Goal: Information Seeking & Learning: Learn about a topic

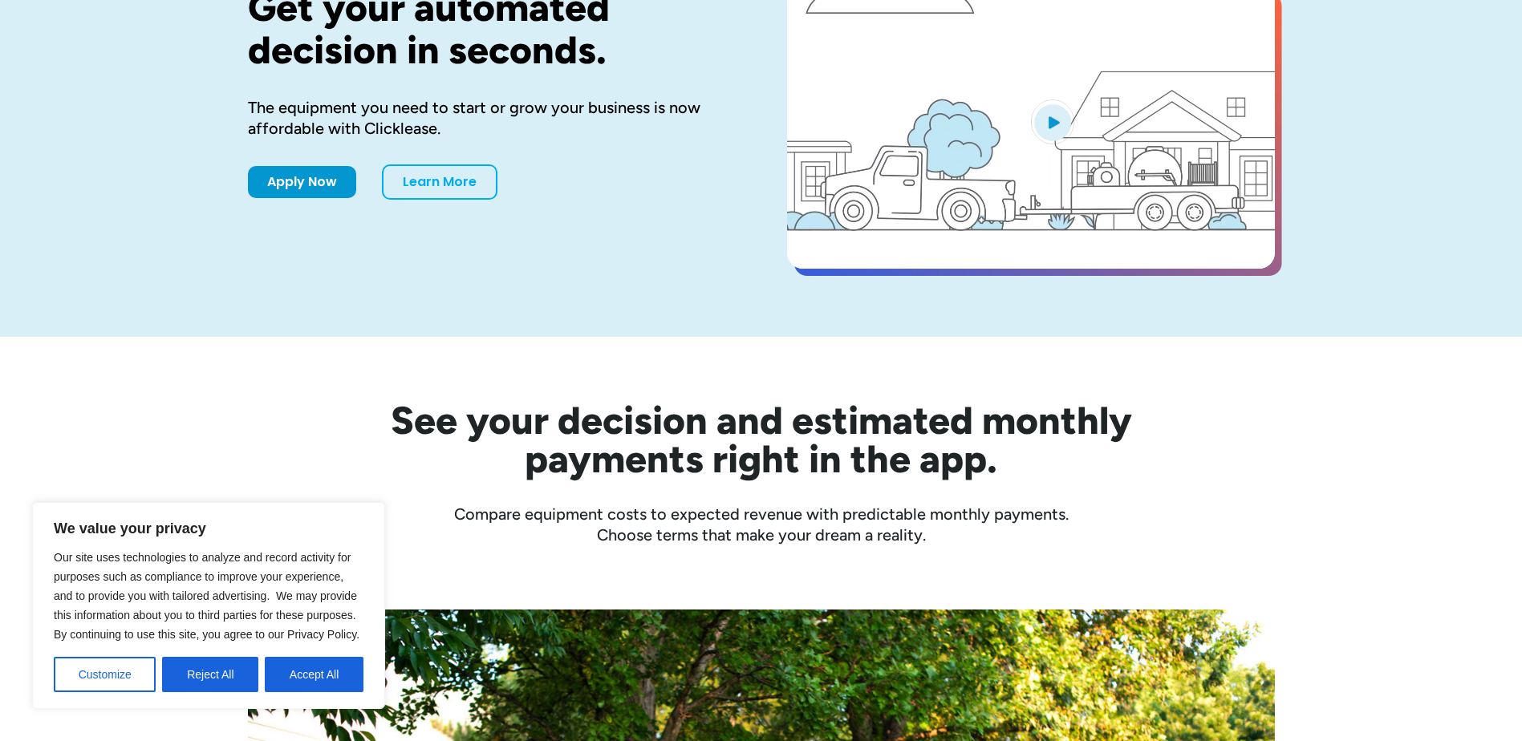
scroll to position [401, 0]
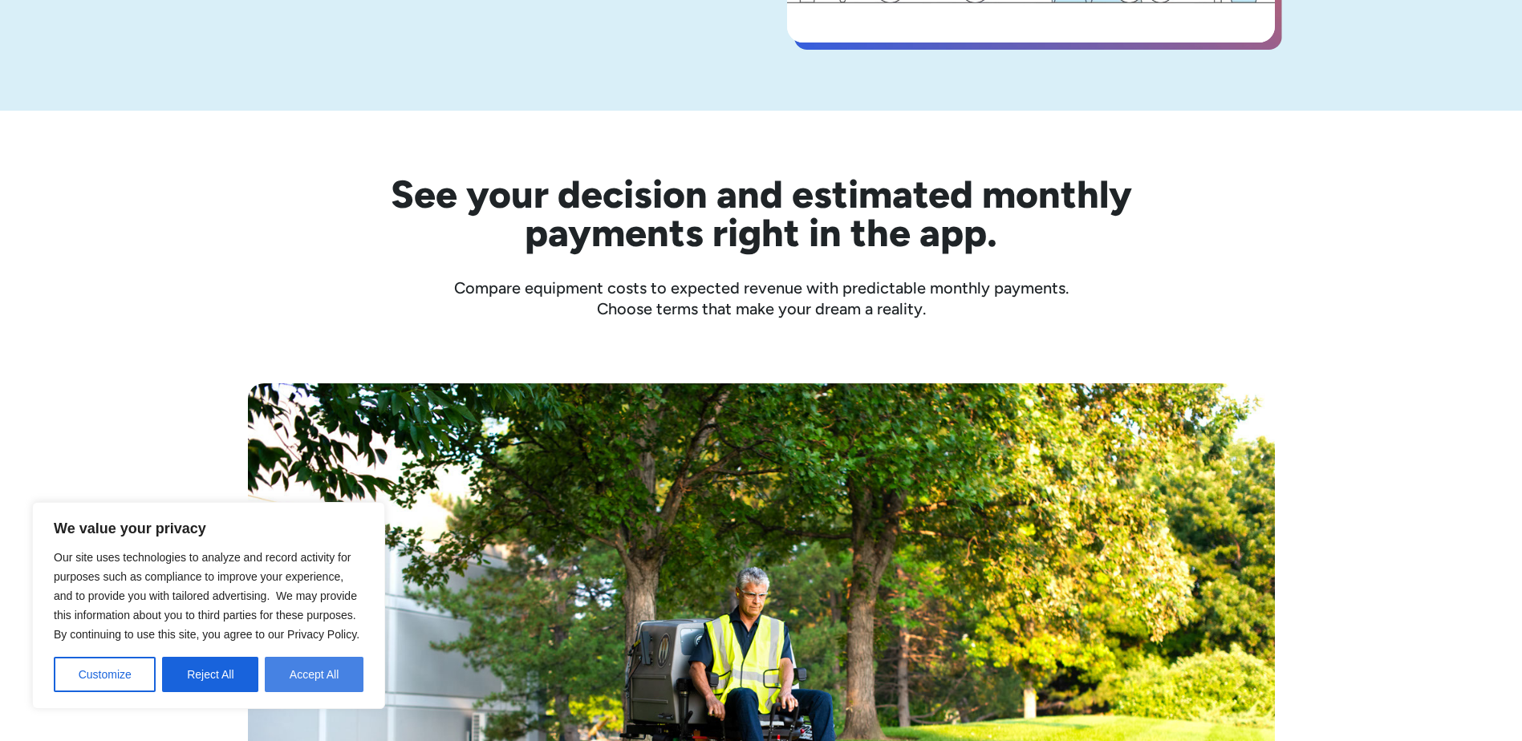
click at [290, 671] on button "Accept All" at bounding box center [314, 674] width 99 height 35
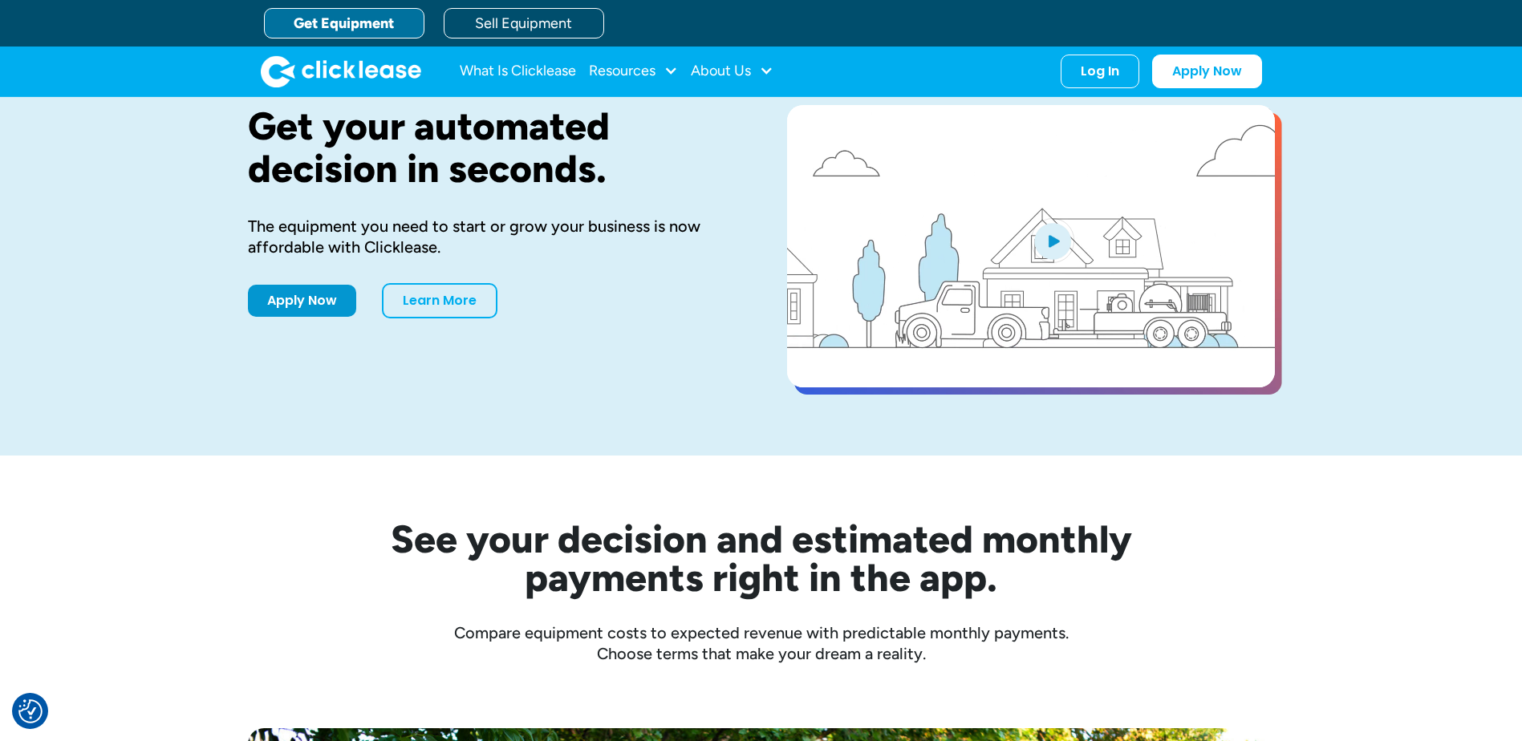
scroll to position [0, 0]
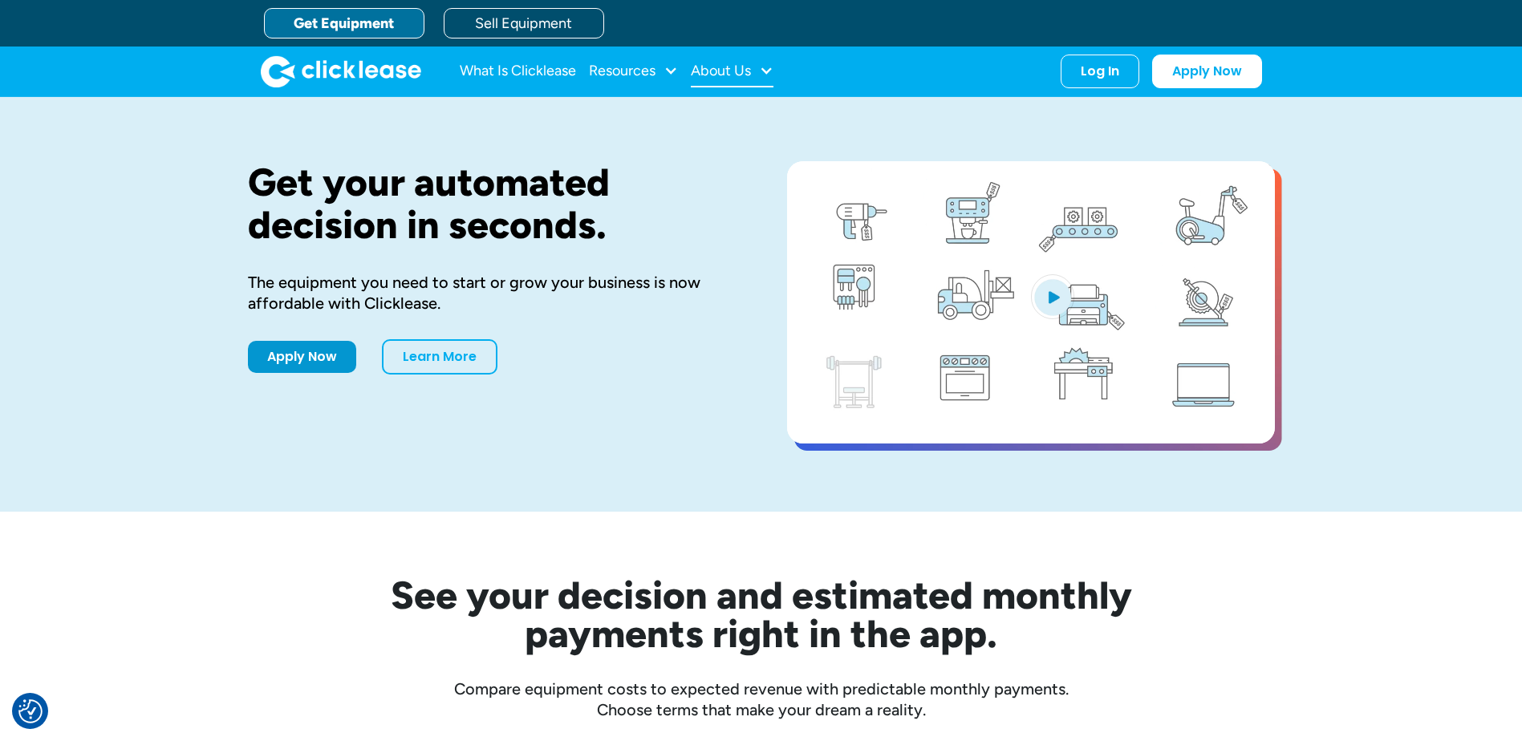
click at [753, 57] on div "About Us" at bounding box center [732, 71] width 83 height 32
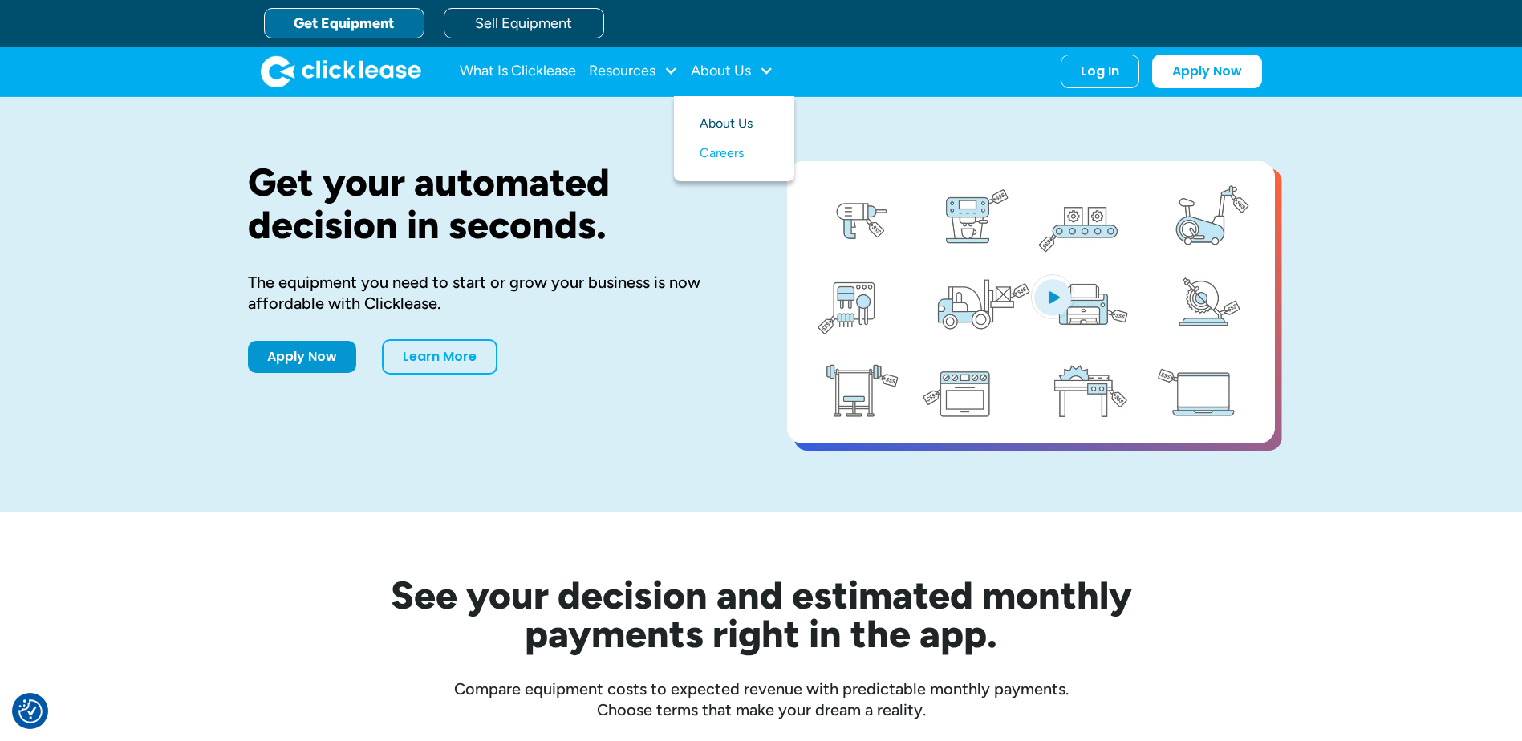
click at [721, 114] on link "About Us" at bounding box center [734, 124] width 69 height 30
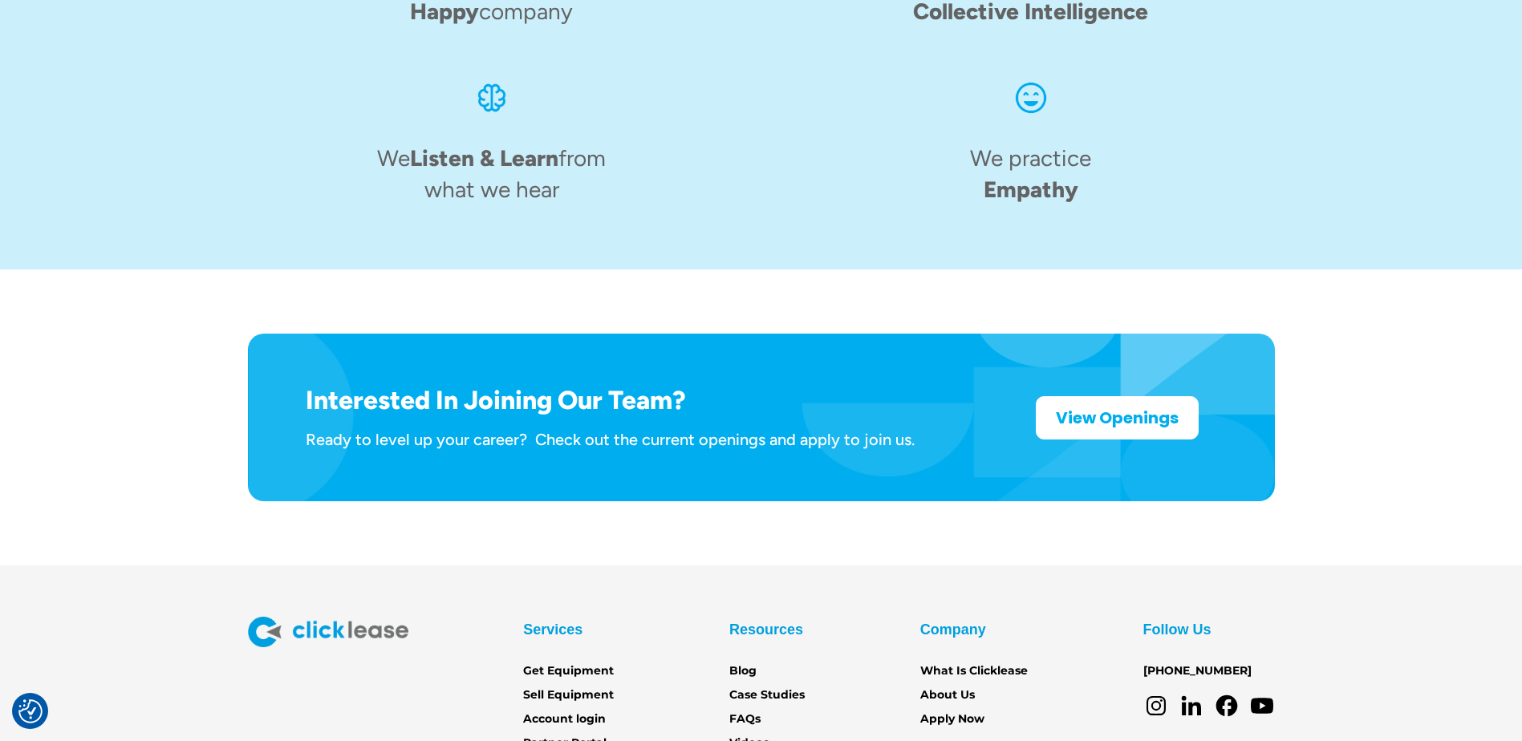
scroll to position [2486, 0]
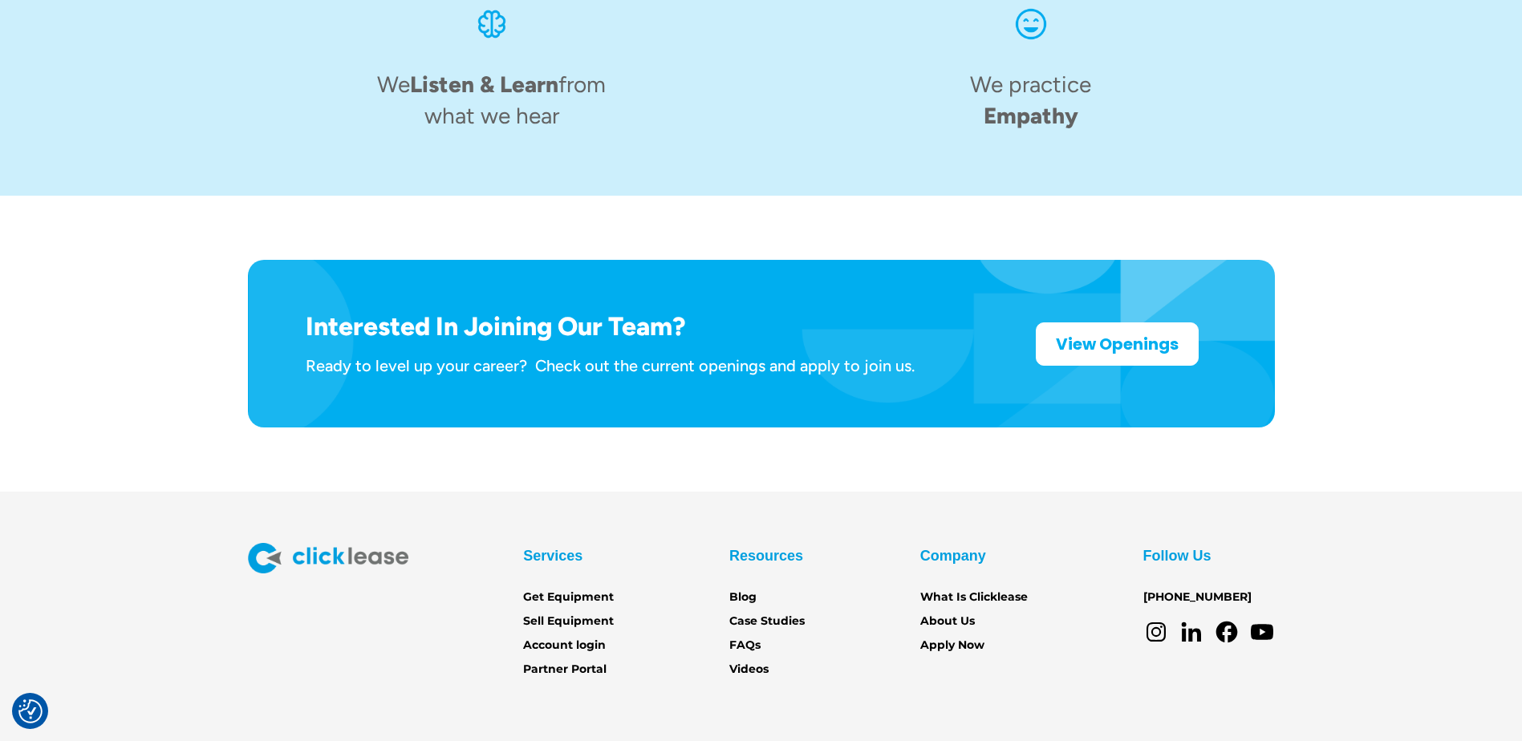
click at [392, 420] on div "Interested In Joining Our Team? Ready to level up your career? Check out the cu…" at bounding box center [761, 343] width 1458 height 295
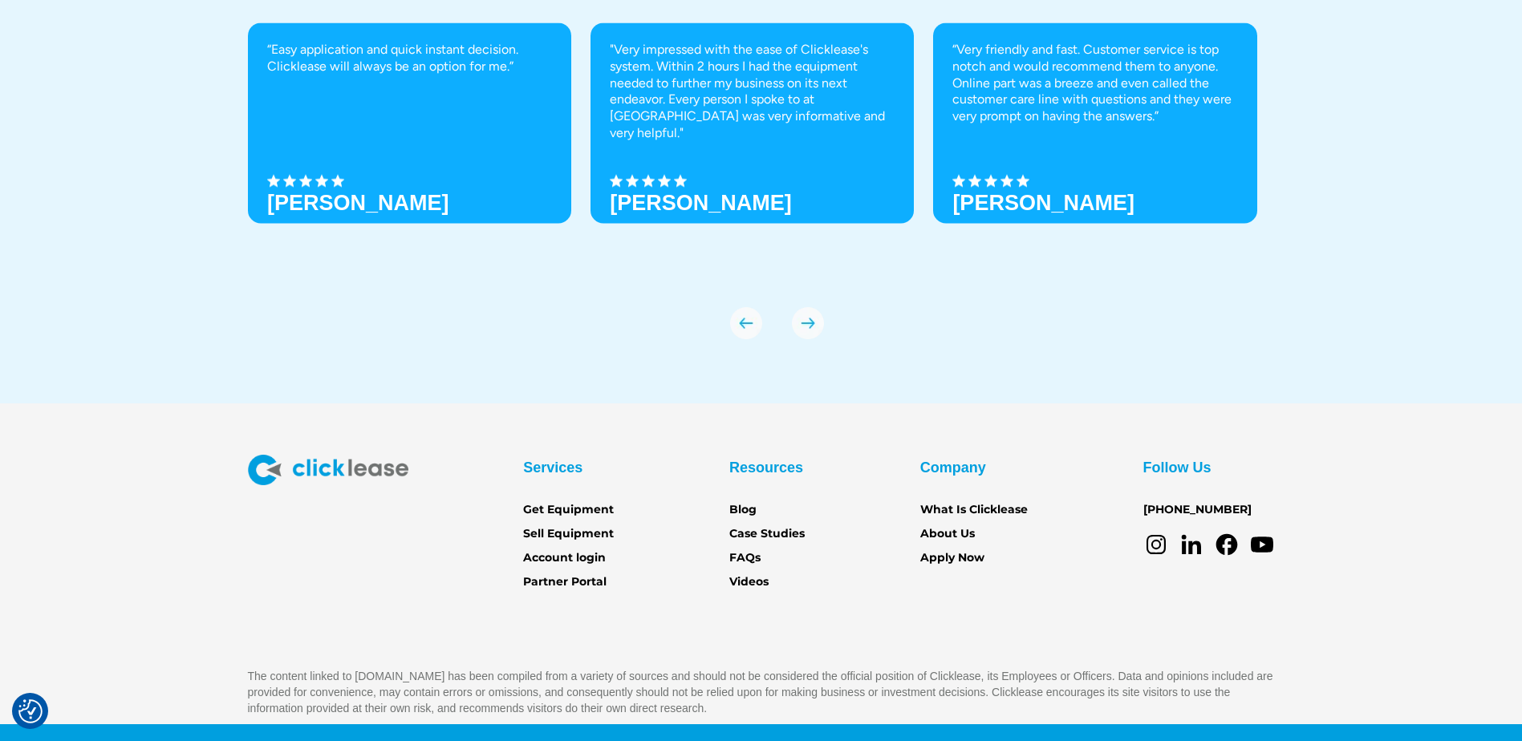
scroll to position [5650, 0]
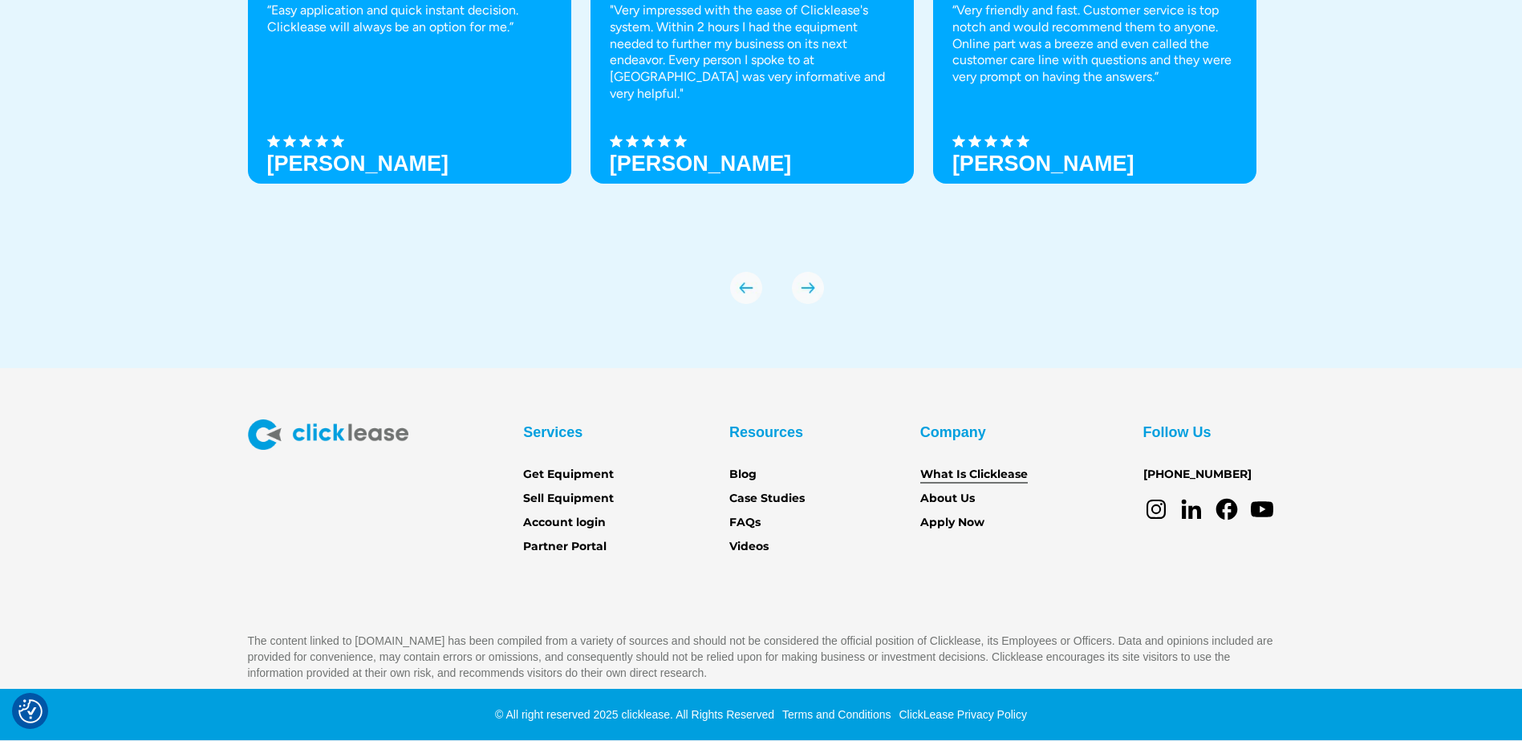
click at [978, 477] on link "What Is Clicklease" at bounding box center [974, 475] width 108 height 18
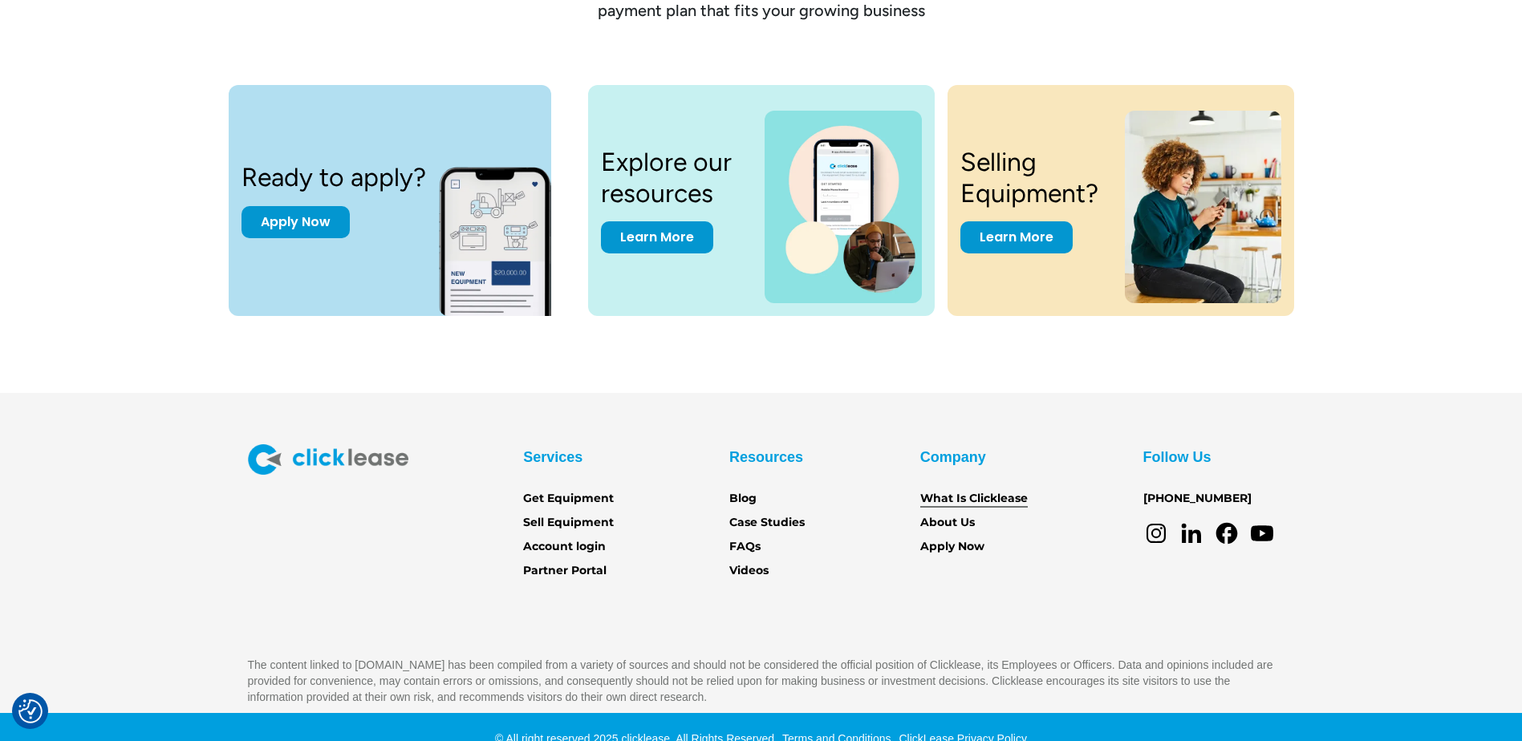
scroll to position [2214, 0]
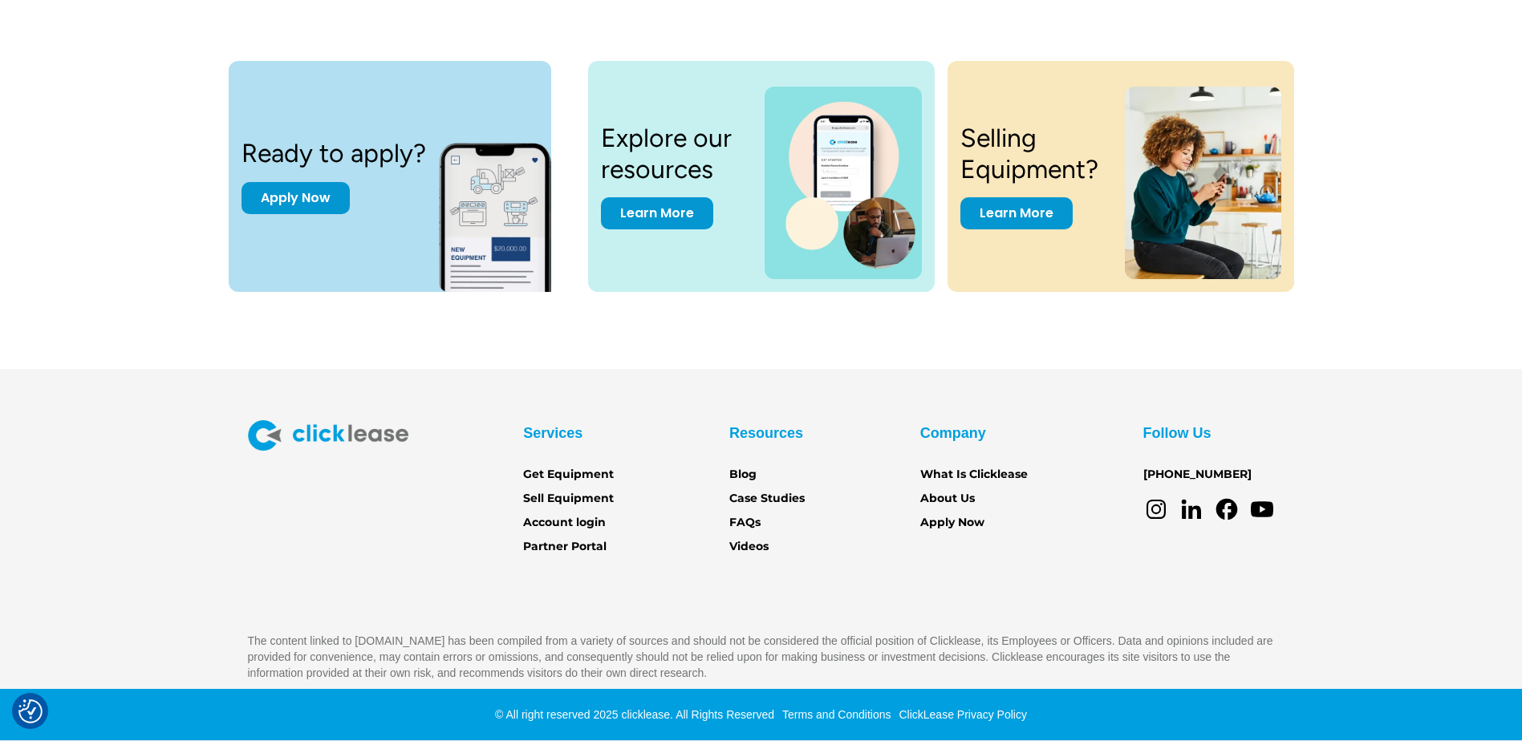
click at [965, 347] on div "Ready to apply? Apply Now Explore our resources Learn More Selling Equipment? L…" at bounding box center [761, 183] width 1458 height 372
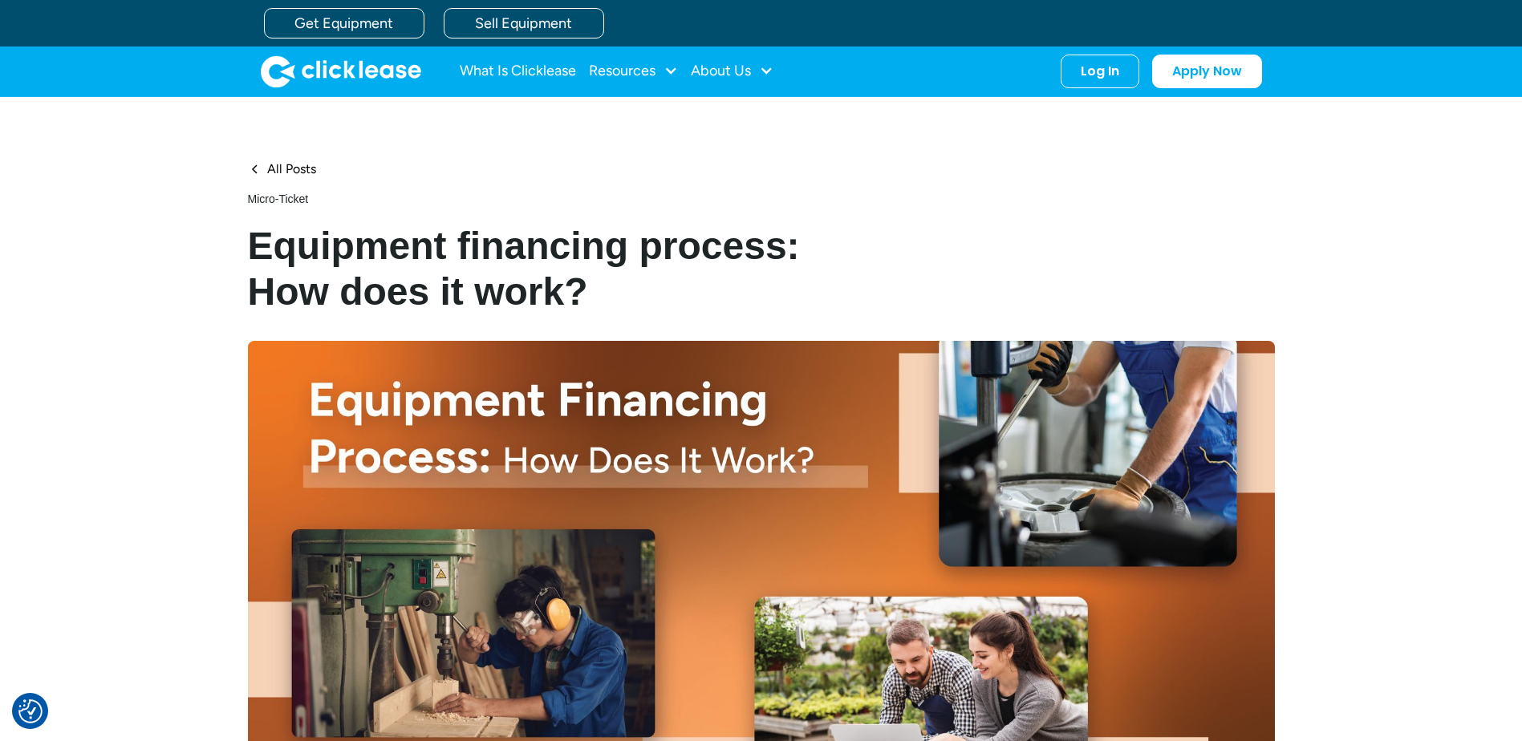
scroll to position [562, 0]
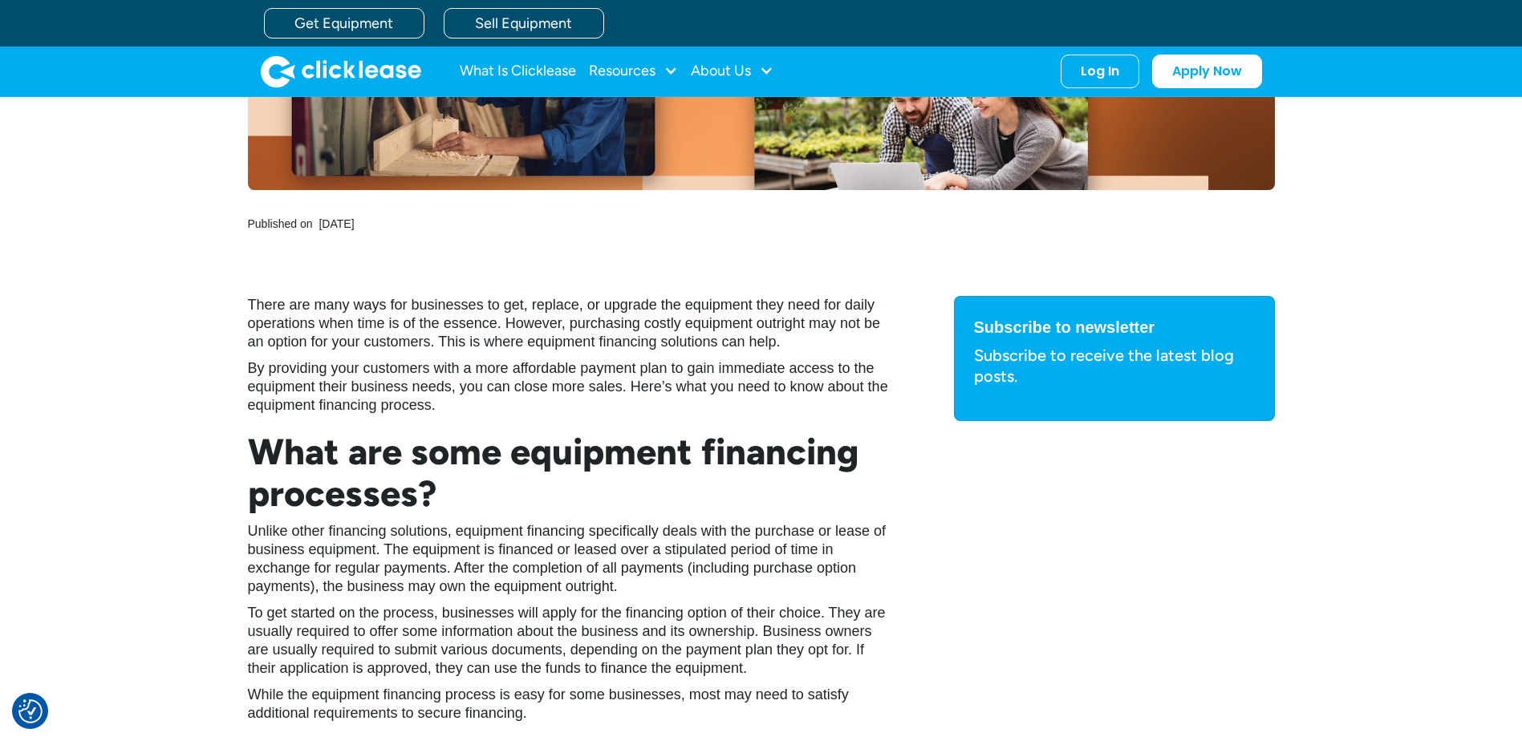
click at [290, 351] on p "There are many ways for businesses to get, replace, or upgrade the equipment th…" at bounding box center [569, 323] width 642 height 55
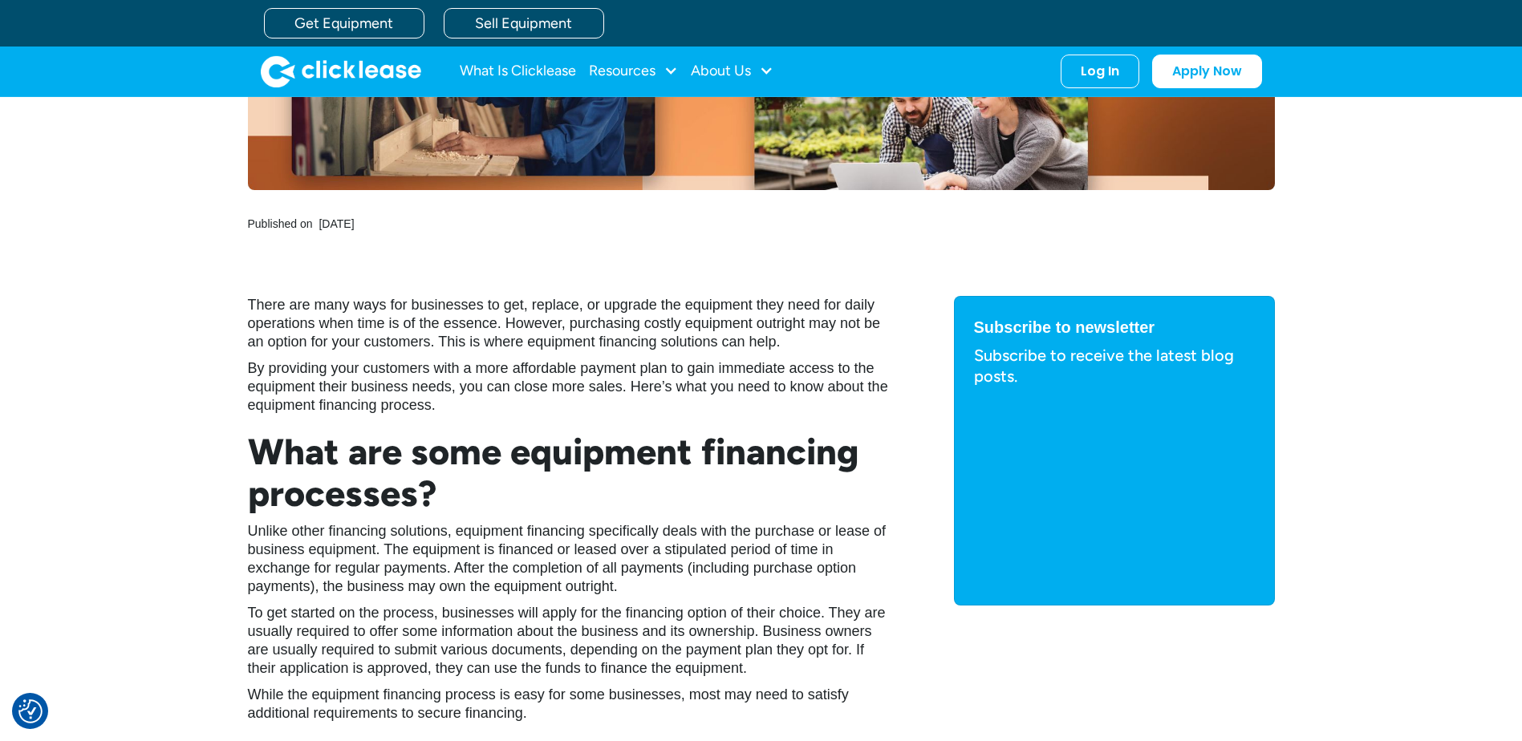
scroll to position [1030, 0]
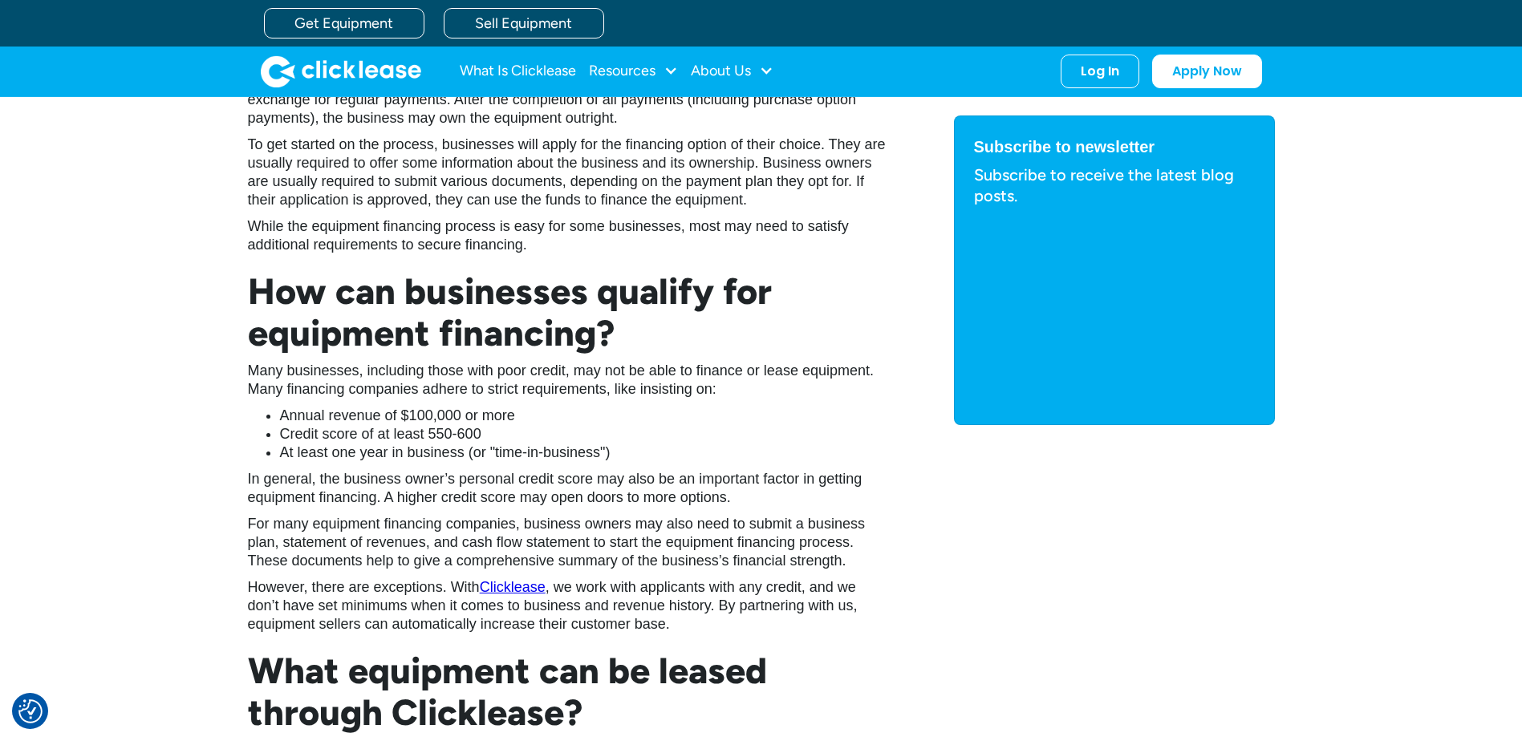
click at [647, 413] on li "Annual revenue of $100,000 or more" at bounding box center [585, 416] width 610 height 18
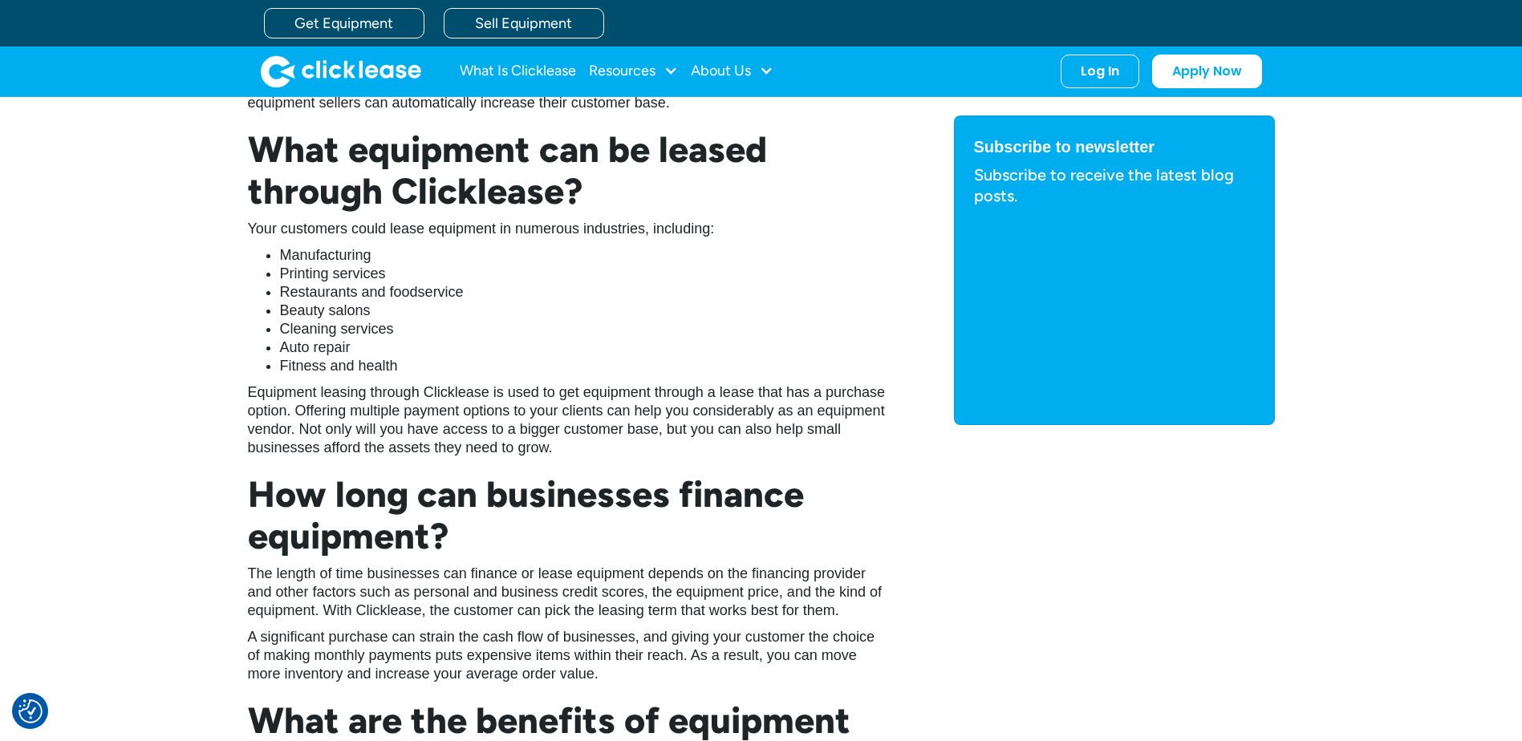
scroll to position [1672, 0]
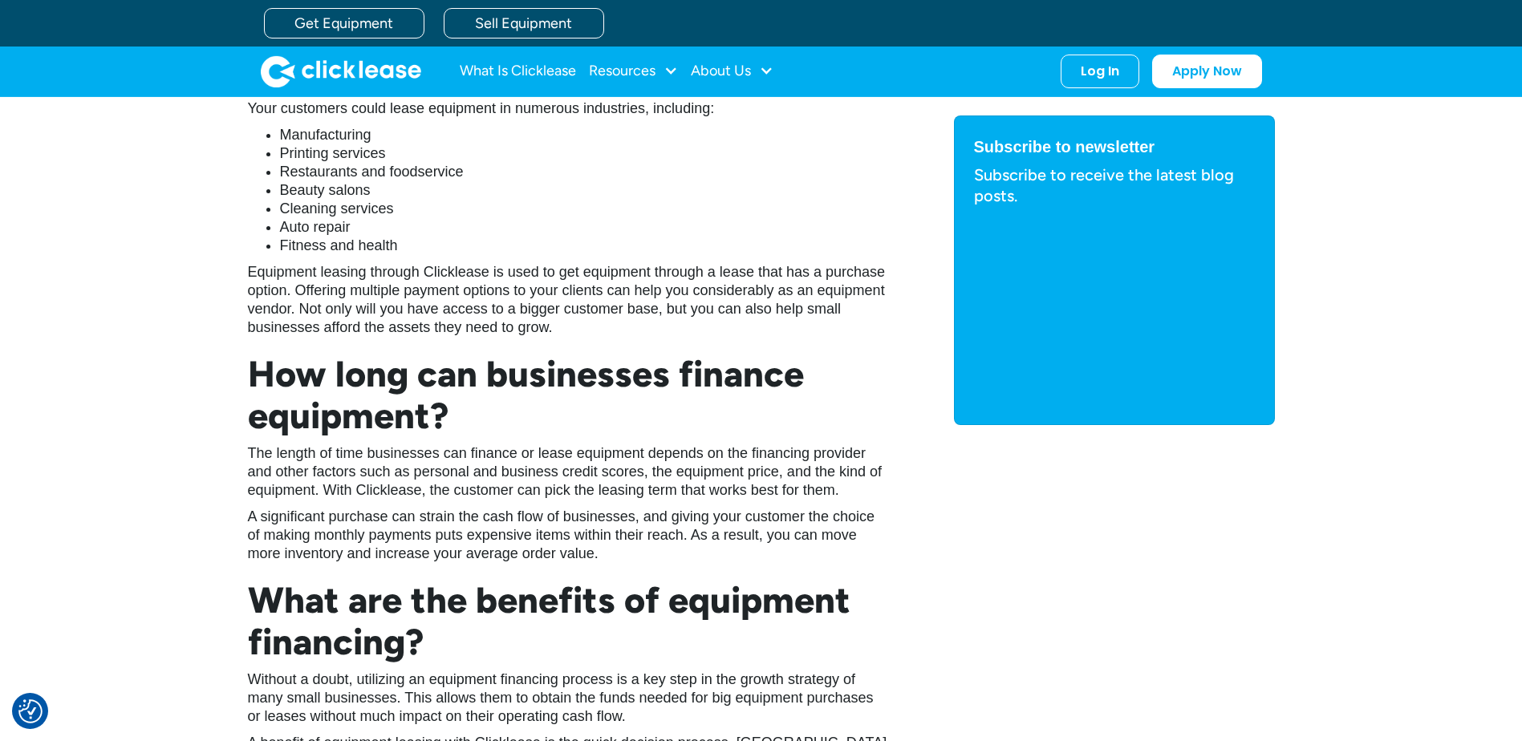
click at [99, 346] on div "There are many ways for businesses to get, replace, or upgrade the equipment th…" at bounding box center [761, 350] width 1522 height 2328
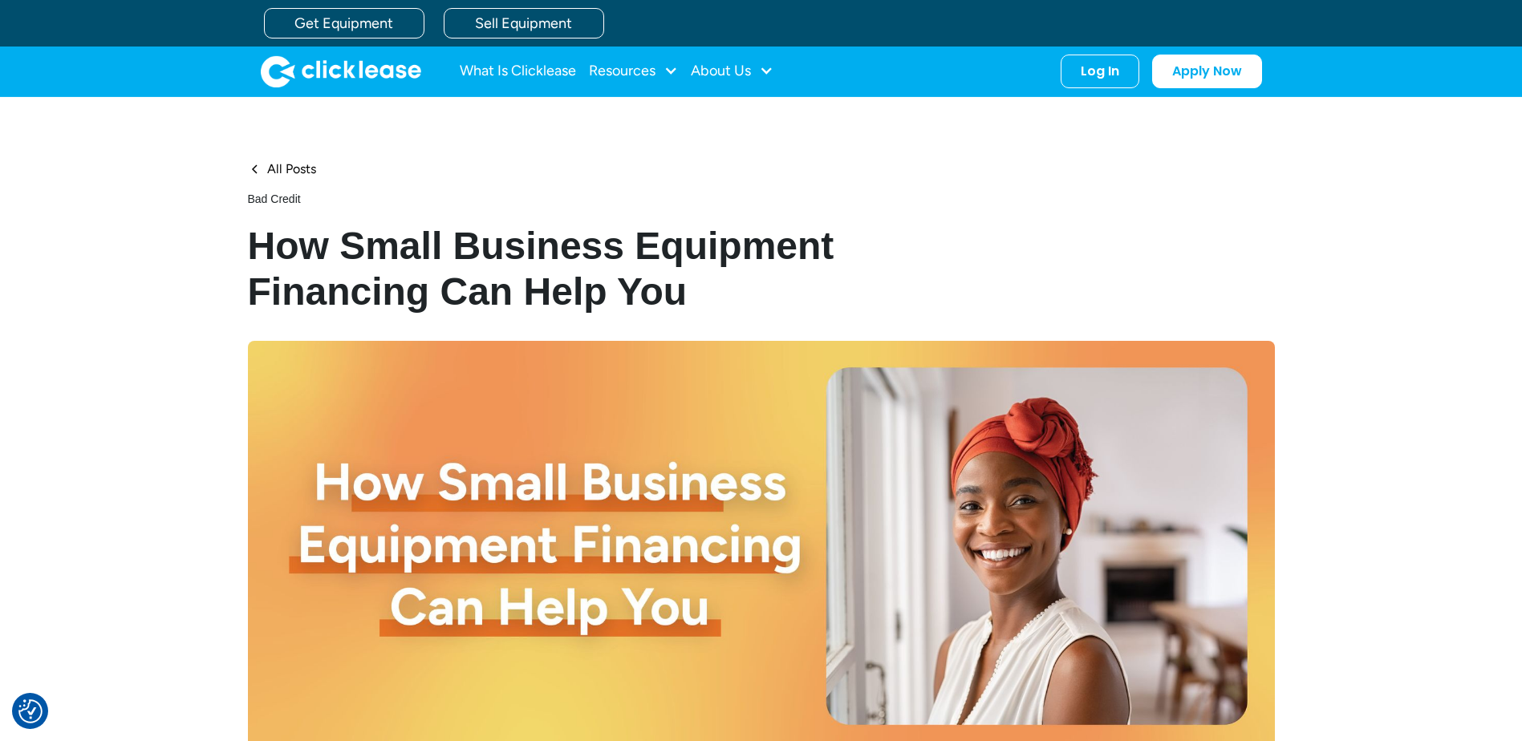
click at [339, 95] on div "What Is Clicklease Resources Blog Case Studies Videos FAQs About Us About Us Ca…" at bounding box center [761, 72] width 1001 height 50
click at [339, 78] on img "home" at bounding box center [341, 71] width 160 height 32
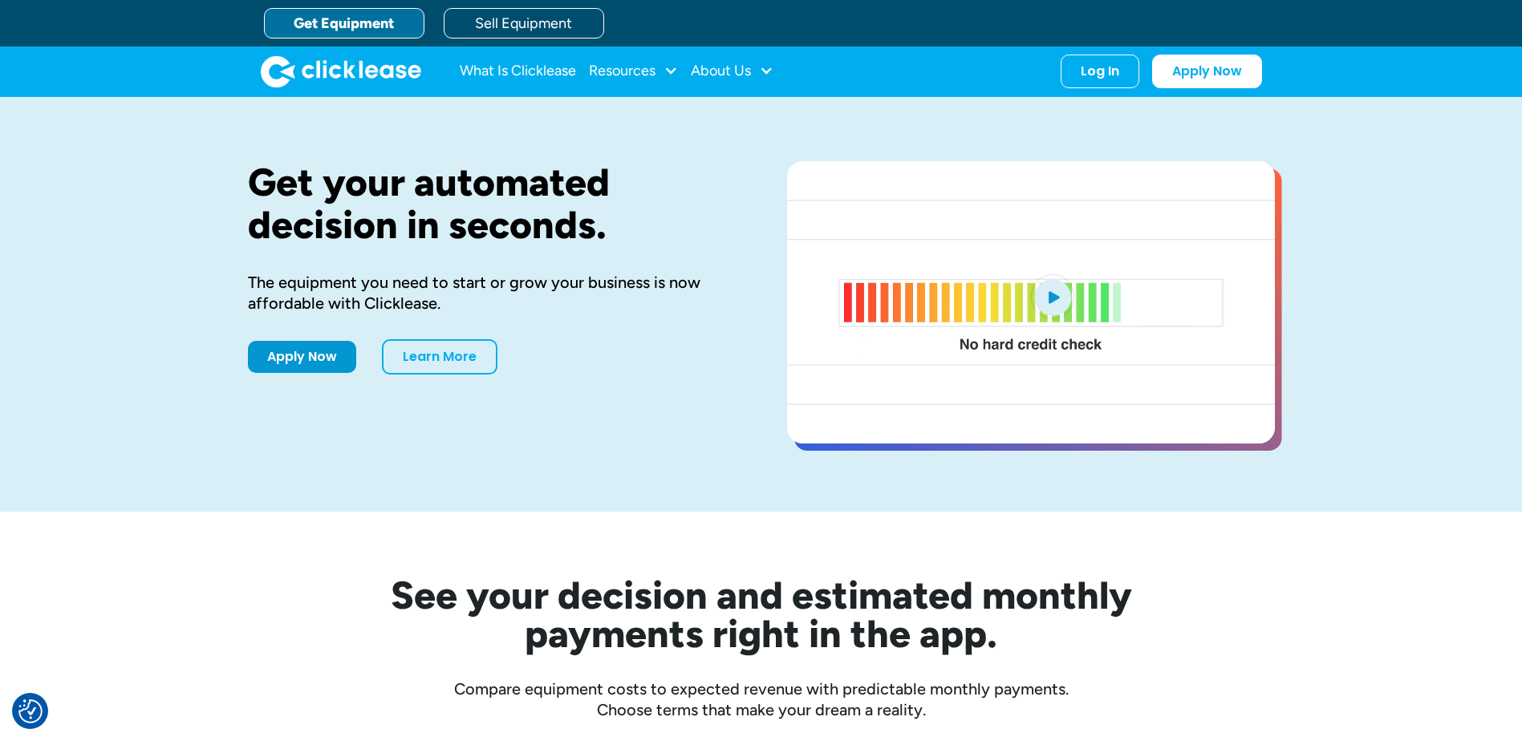
click at [340, 17] on link "Get Equipment" at bounding box center [344, 23] width 160 height 30
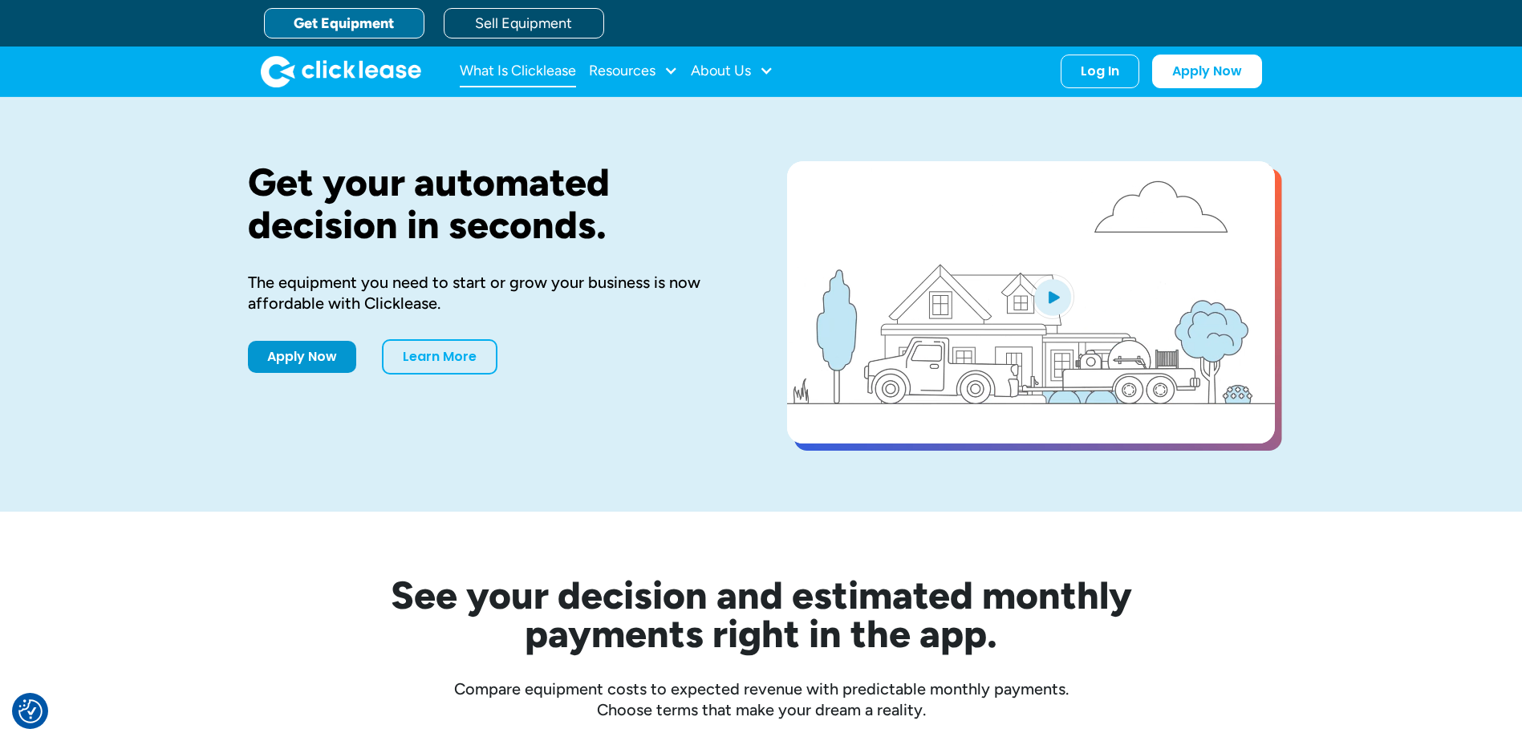
click at [523, 72] on link "What Is Clicklease" at bounding box center [518, 71] width 116 height 32
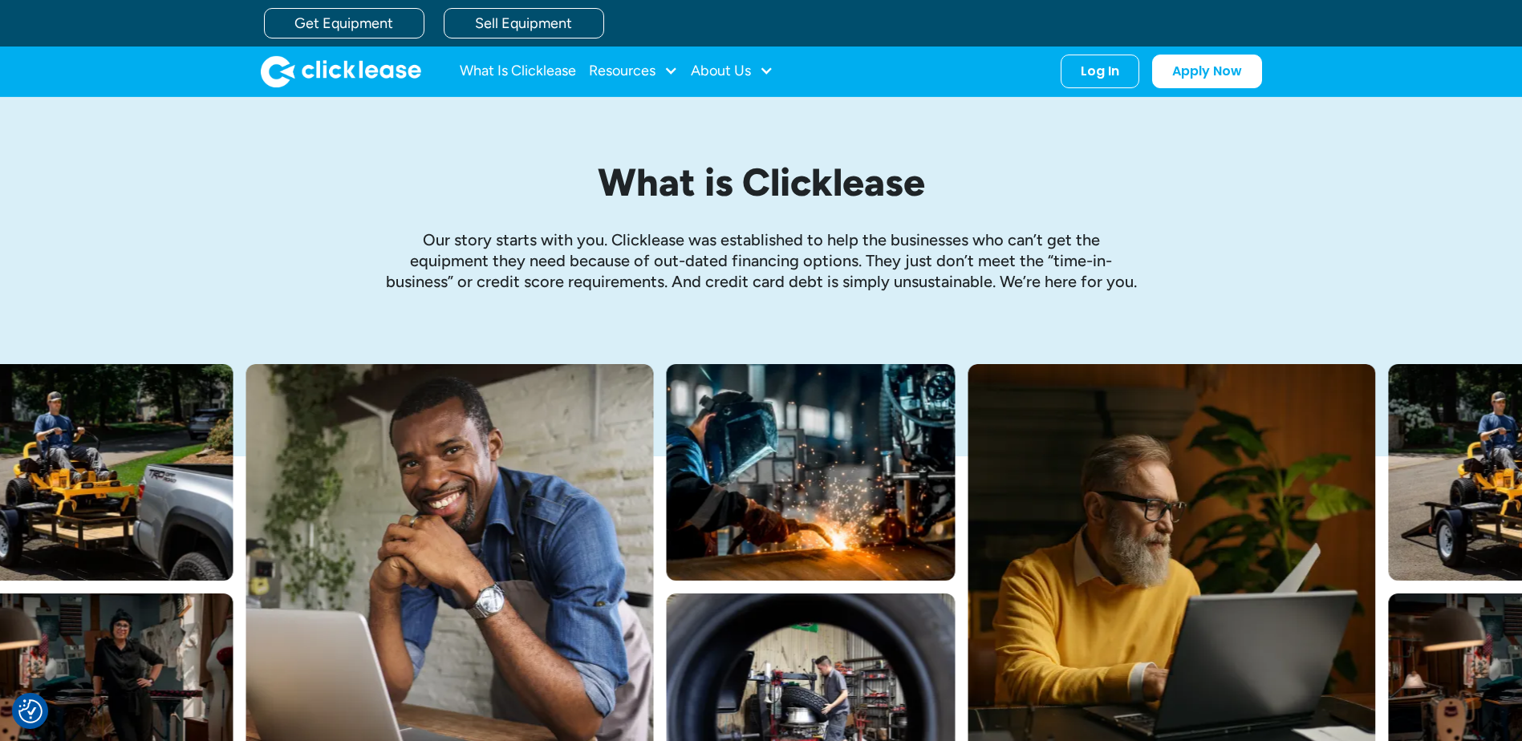
click at [324, 81] on img "home" at bounding box center [341, 71] width 160 height 32
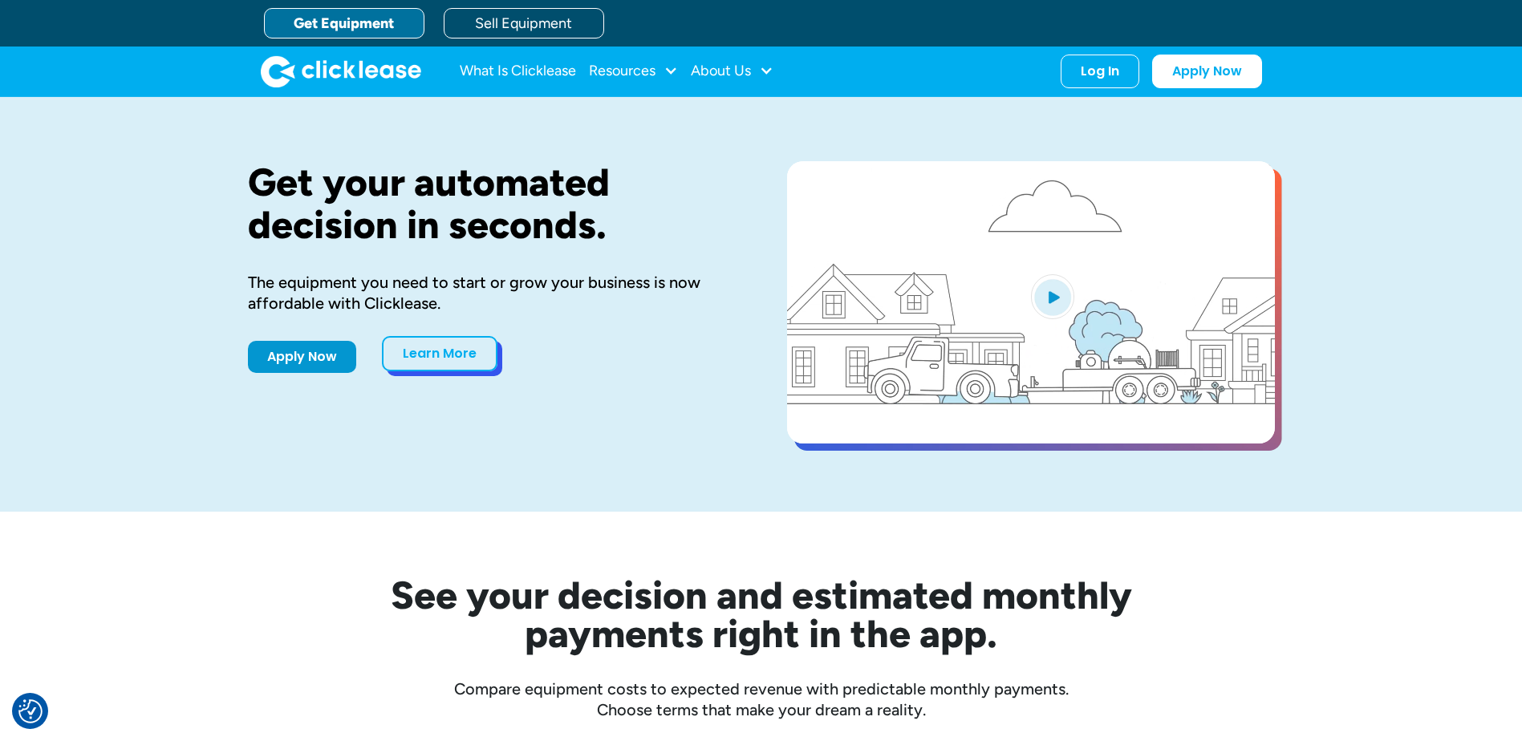
click at [410, 349] on link "Learn More" at bounding box center [440, 353] width 116 height 35
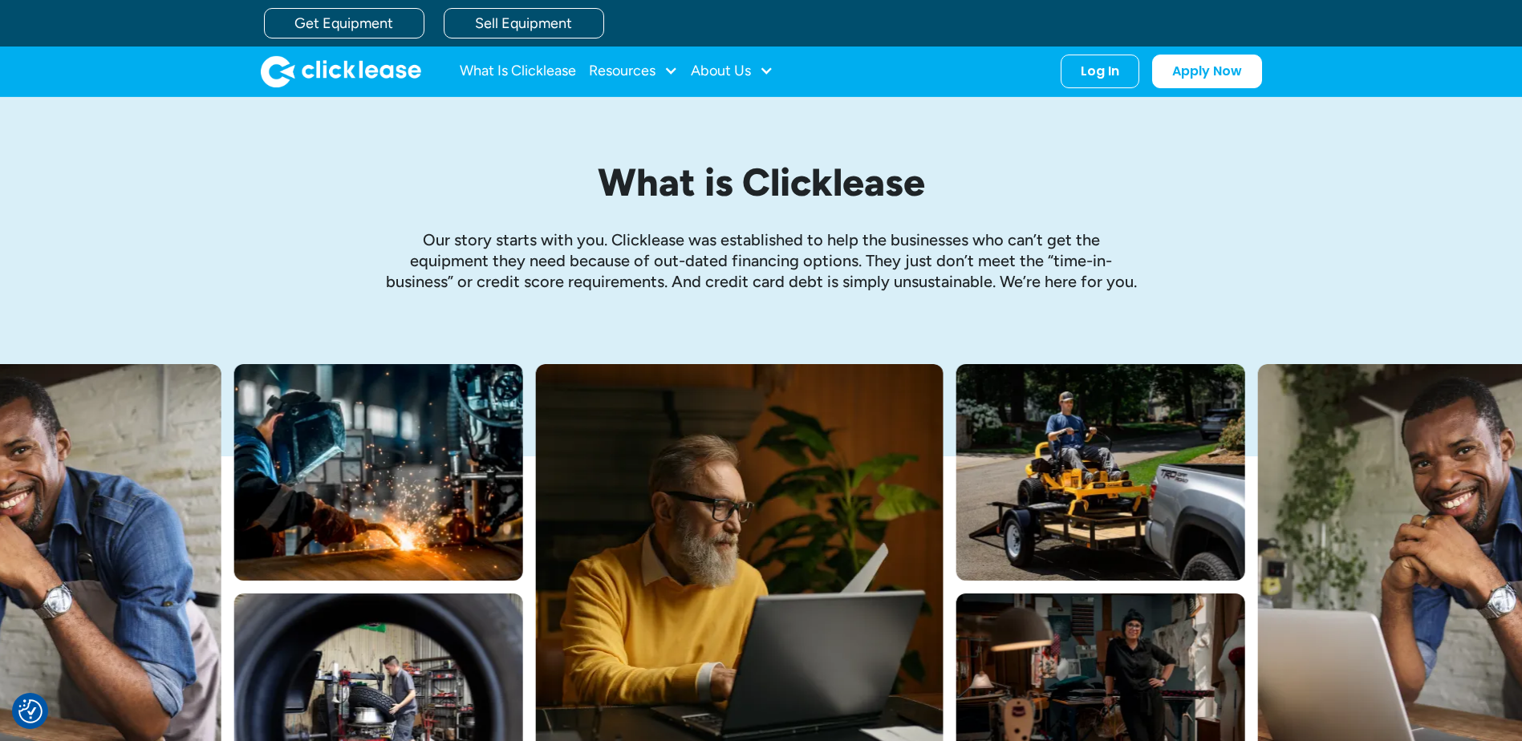
click at [895, 210] on div "What is Clicklease Our story starts with you. Clicklease was established to hel…" at bounding box center [761, 226] width 754 height 131
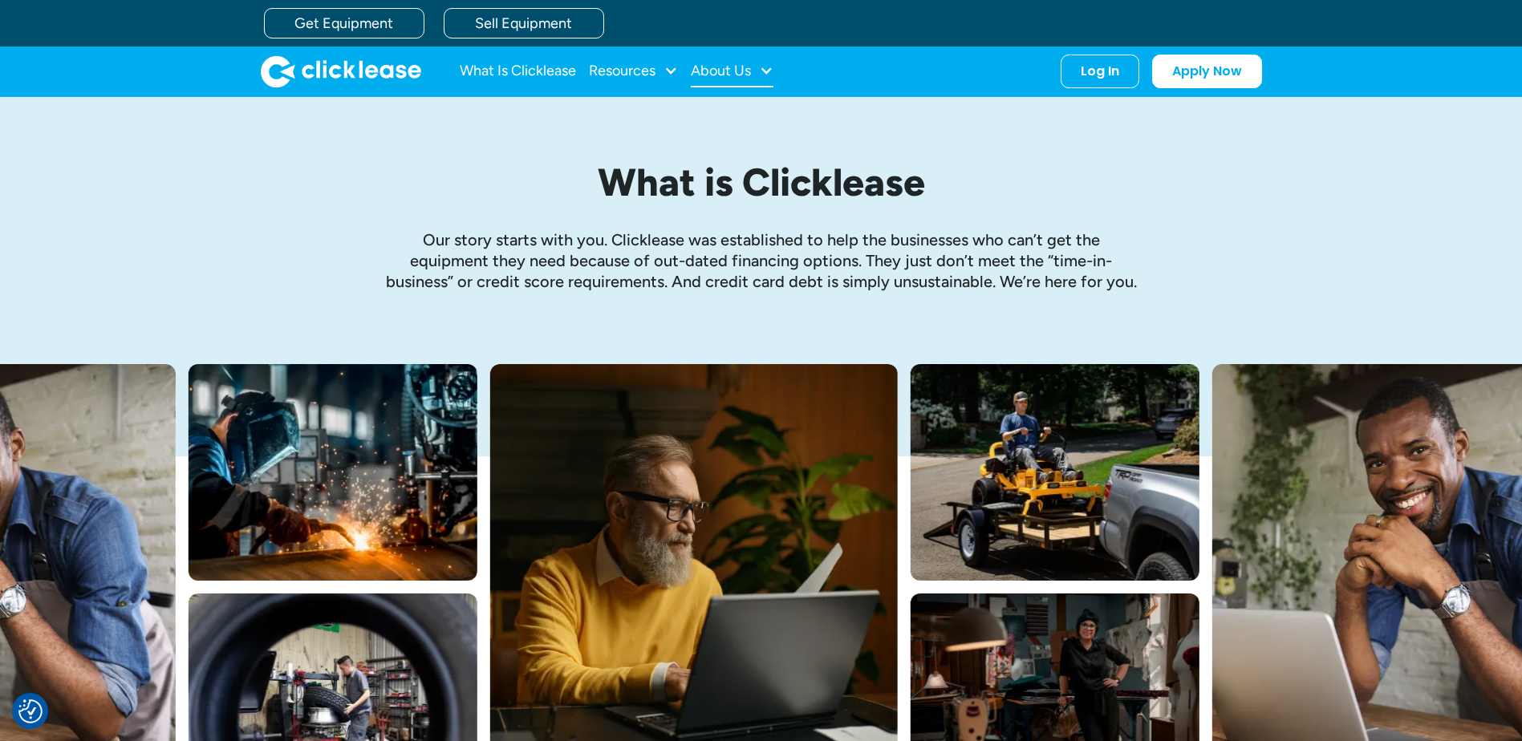
click at [737, 71] on div "About Us" at bounding box center [721, 71] width 60 height 0
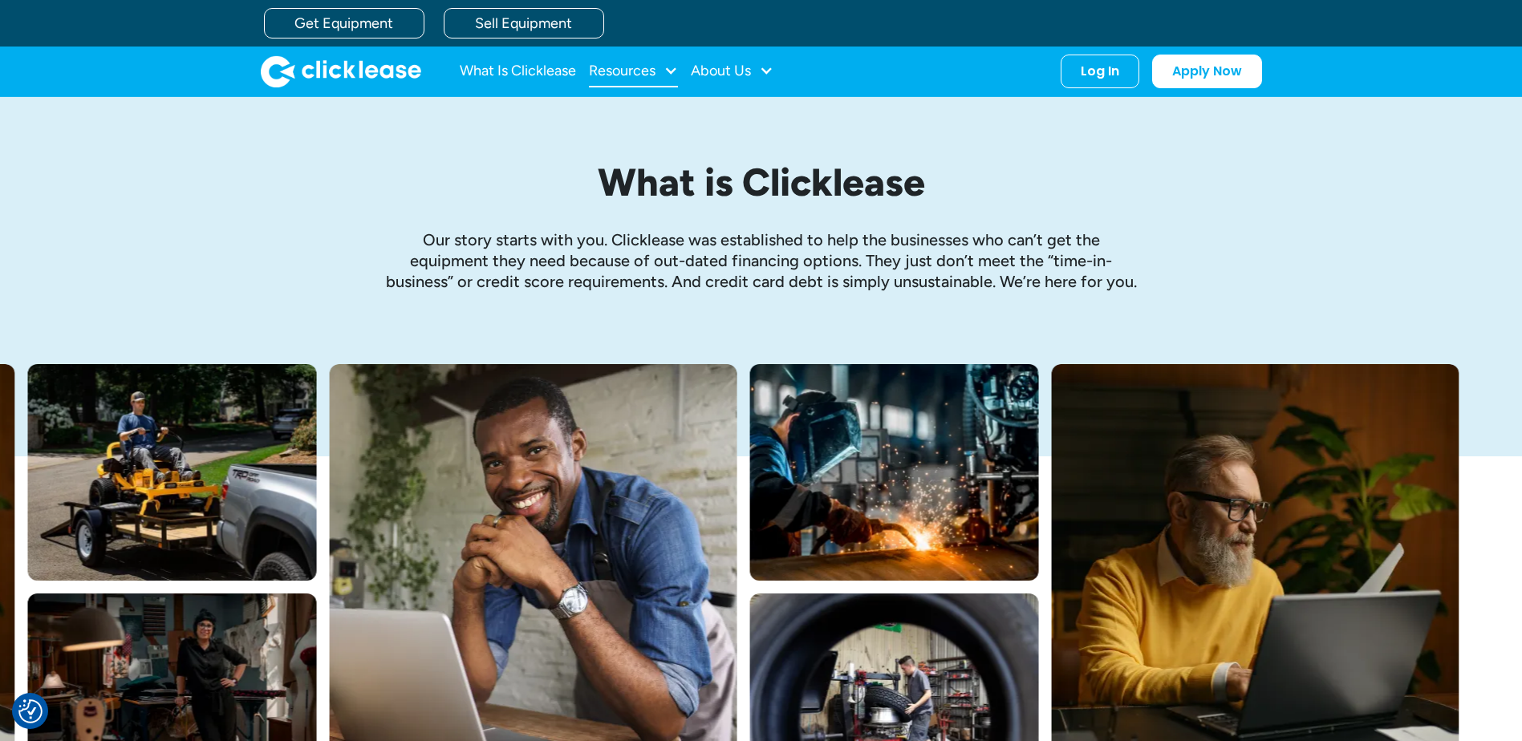
click at [607, 61] on div "Resources" at bounding box center [633, 71] width 89 height 32
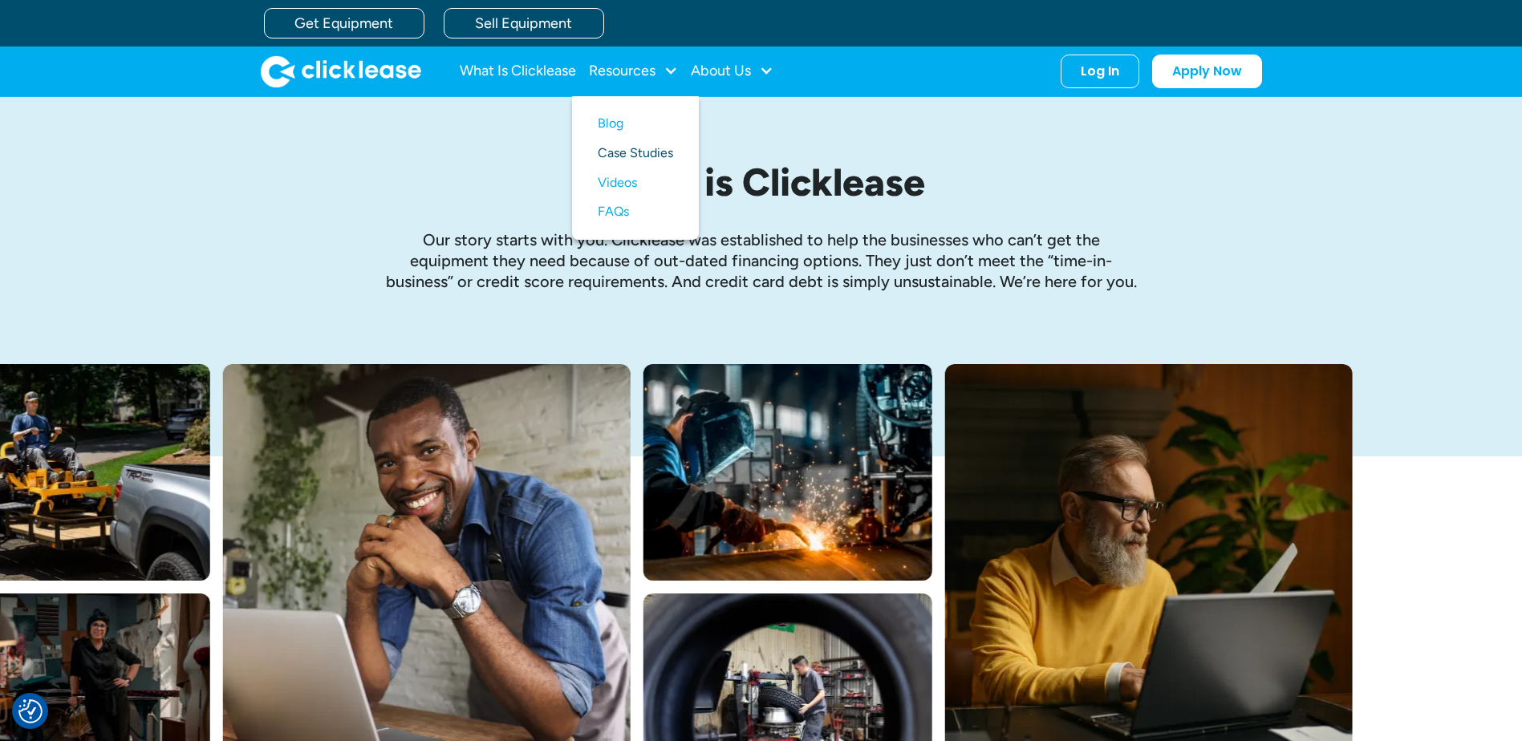
click at [640, 160] on link "Case Studies" at bounding box center [635, 154] width 75 height 30
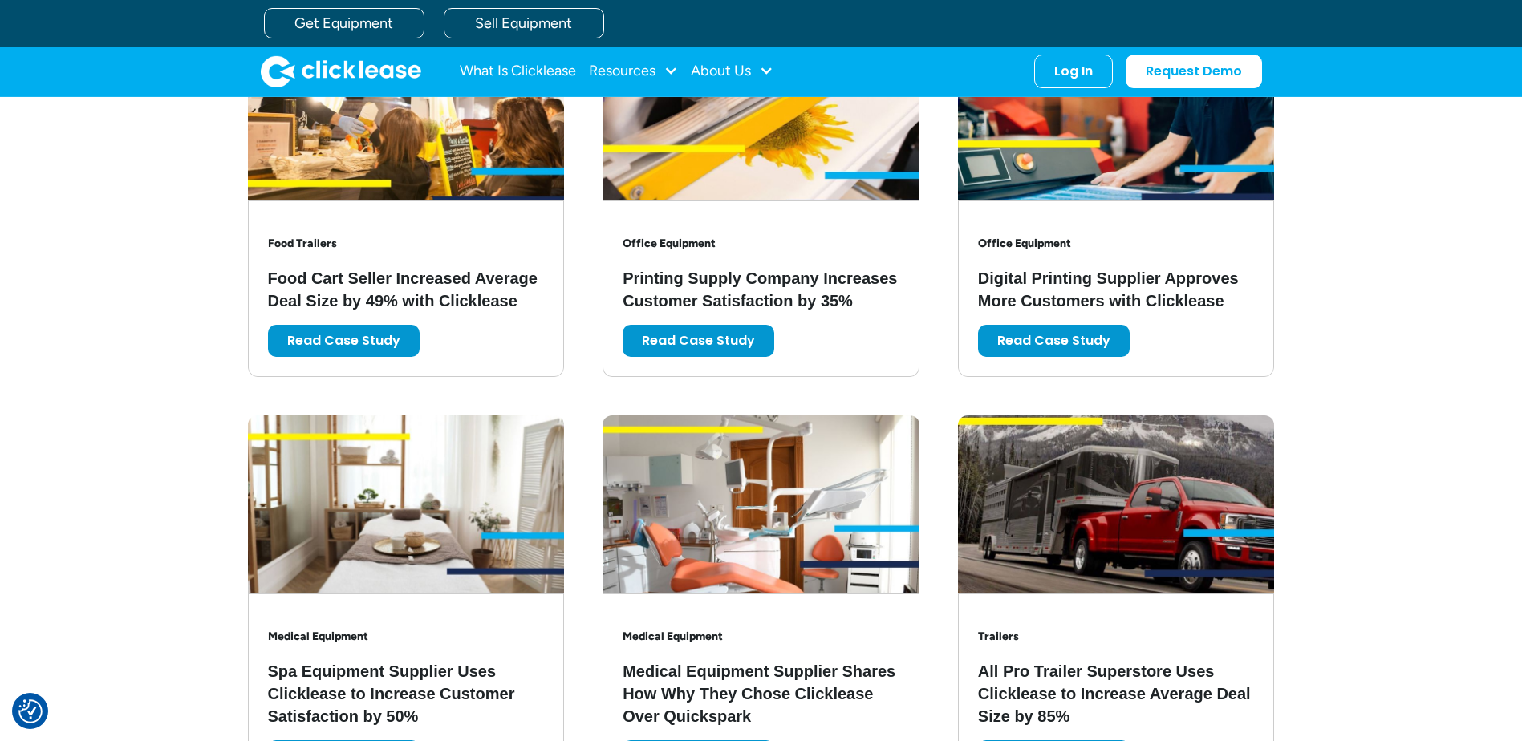
scroll to position [642, 0]
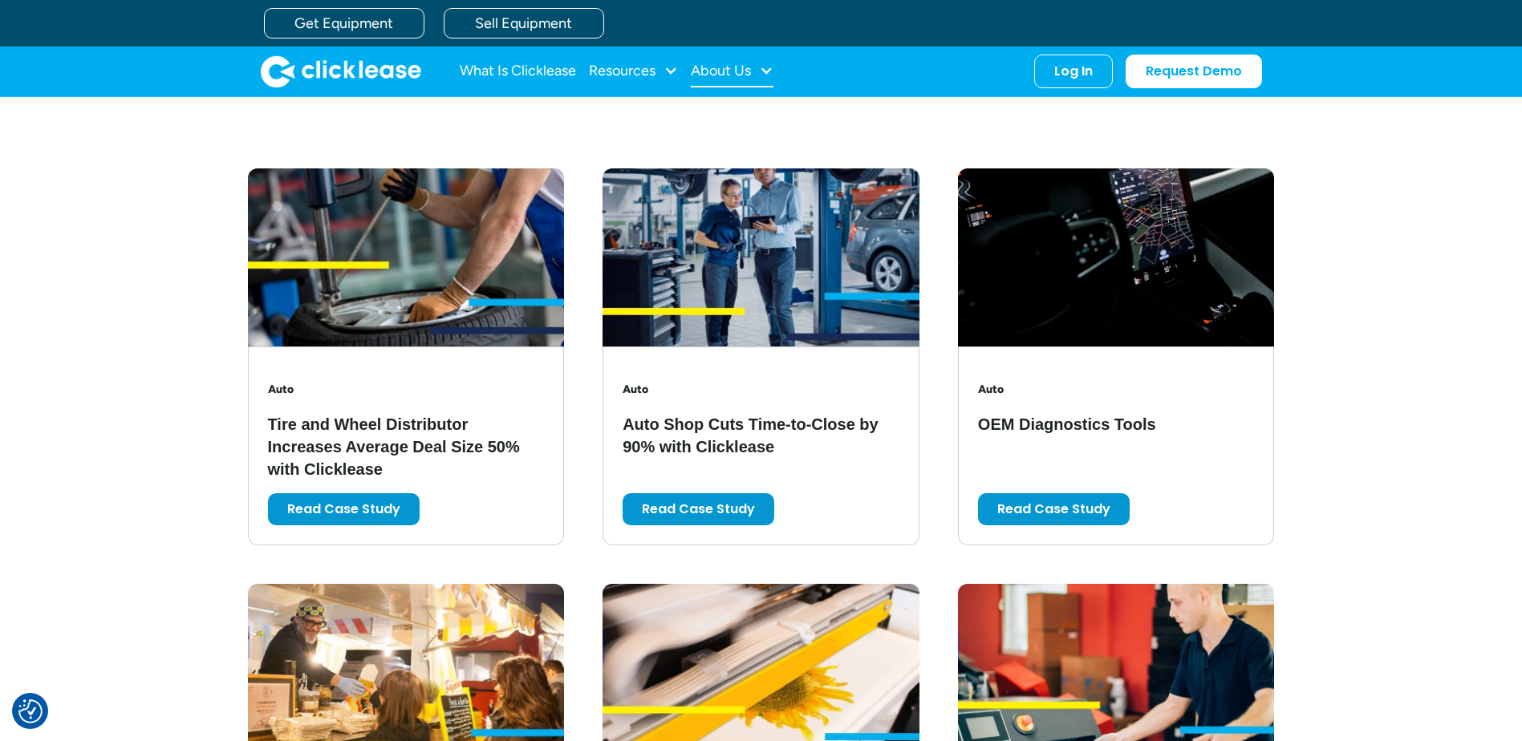
click at [755, 73] on div "About Us" at bounding box center [732, 71] width 83 height 32
click at [769, 132] on link "About Us" at bounding box center [734, 124] width 69 height 30
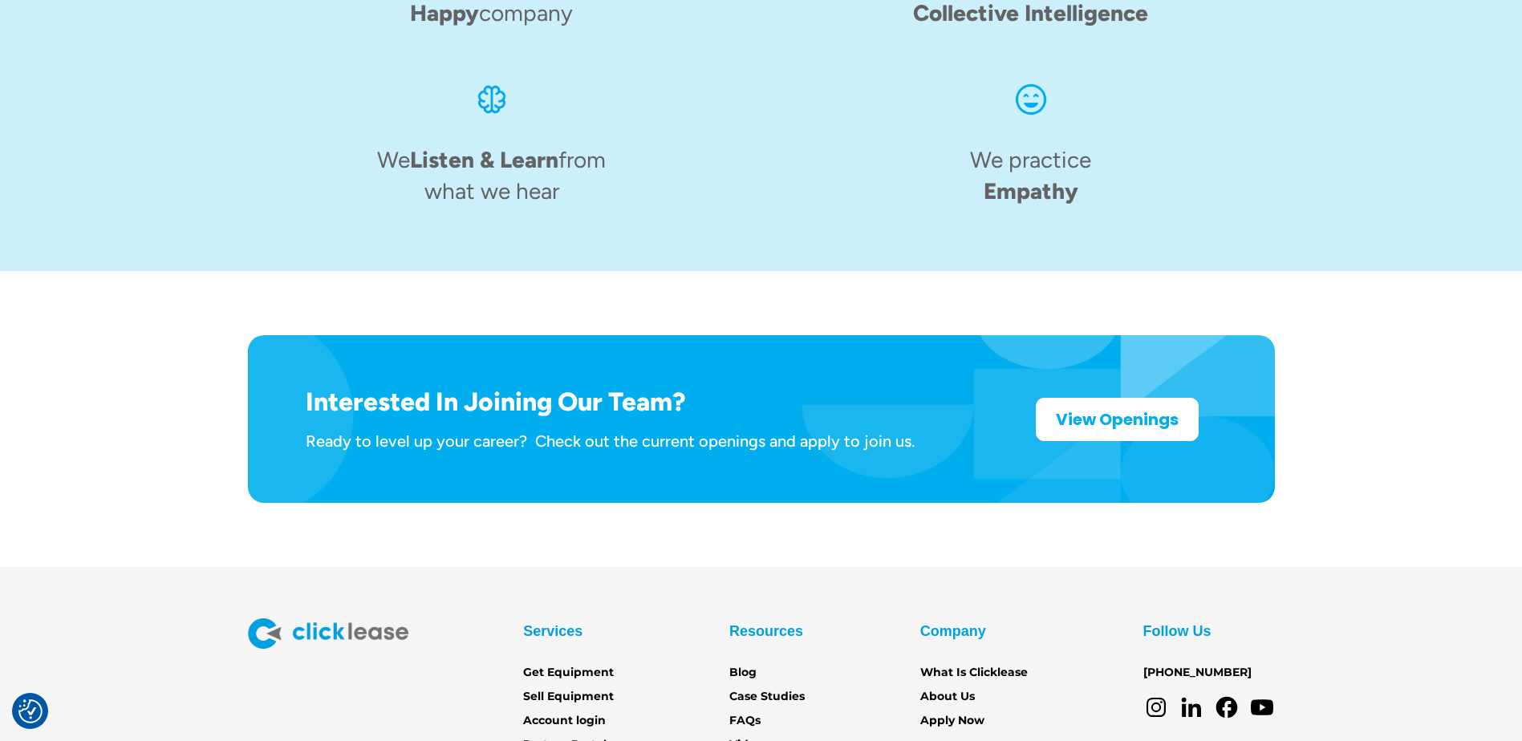
scroll to position [2486, 0]
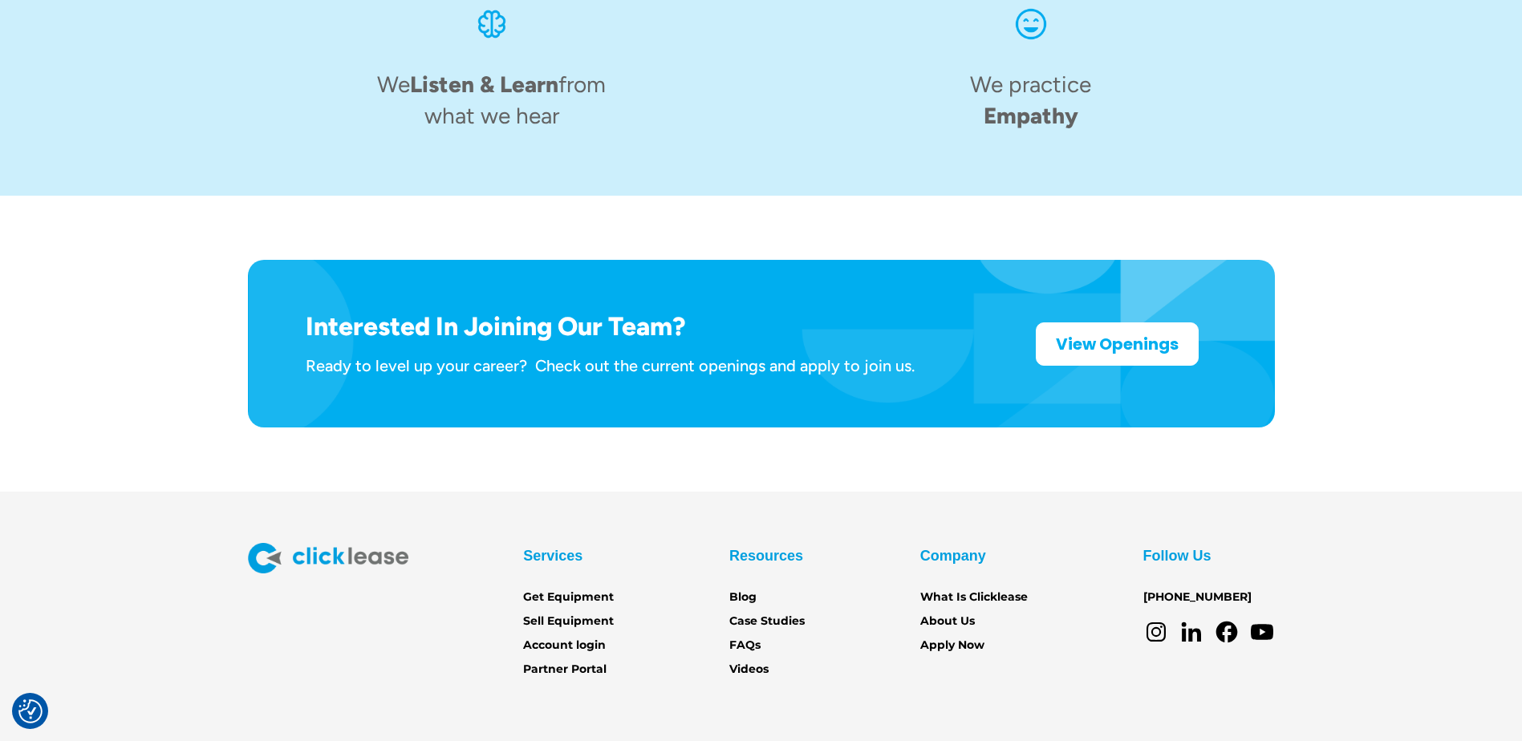
click at [572, 543] on div "Services Get Equipment Sell Equipment Account login Partner Portal" at bounding box center [568, 611] width 91 height 136
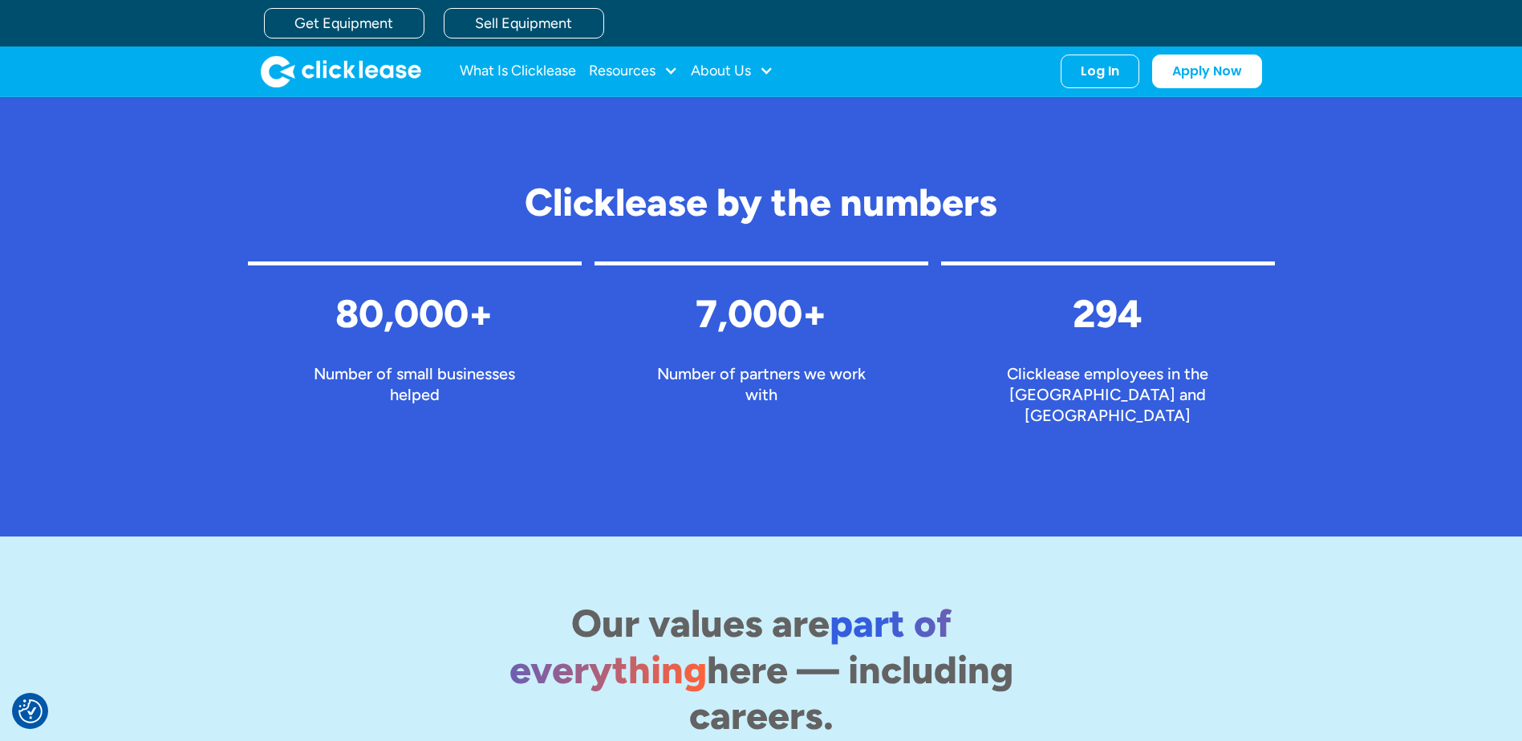
scroll to position [1283, 0]
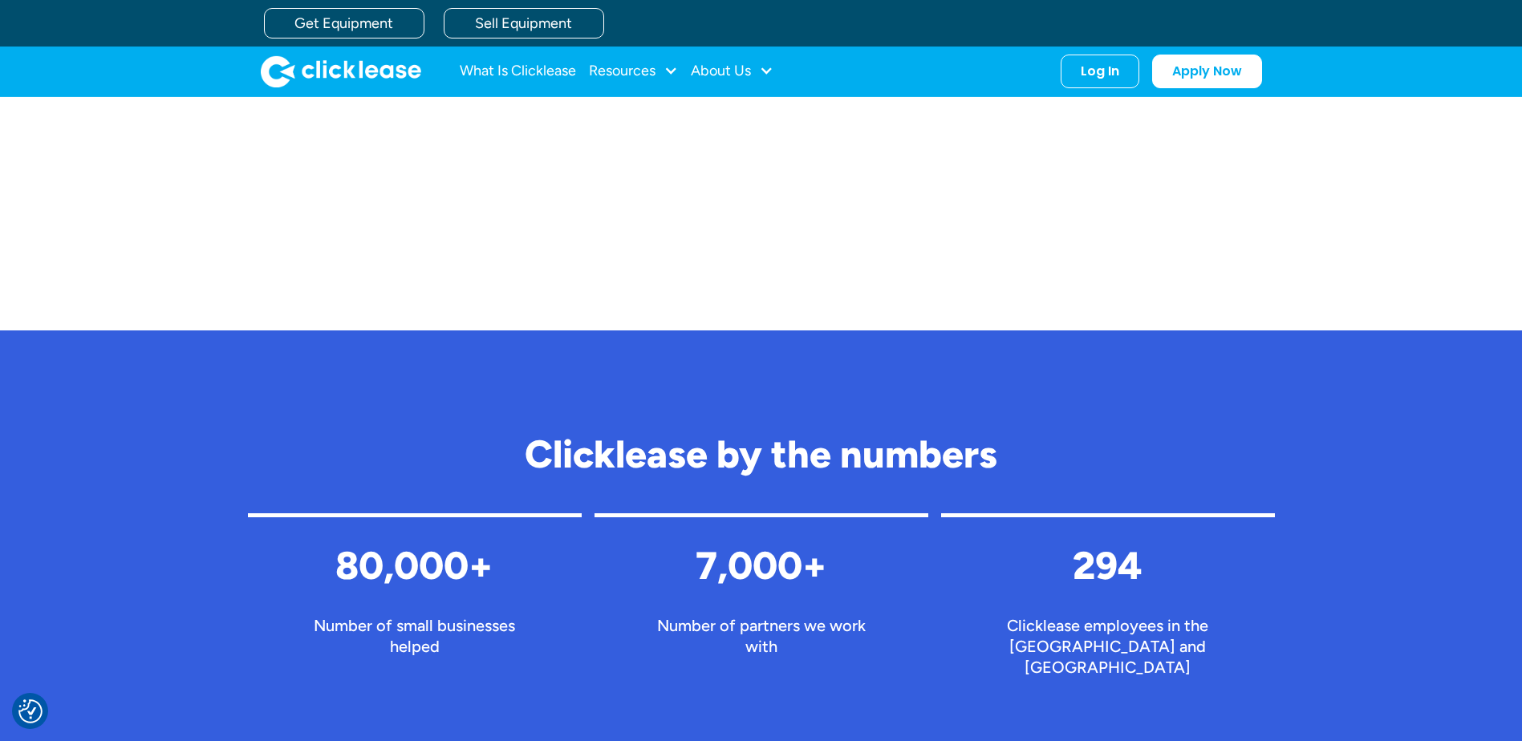
click at [473, 462] on h2 "Clicklease by the numbers" at bounding box center [761, 454] width 1027 height 43
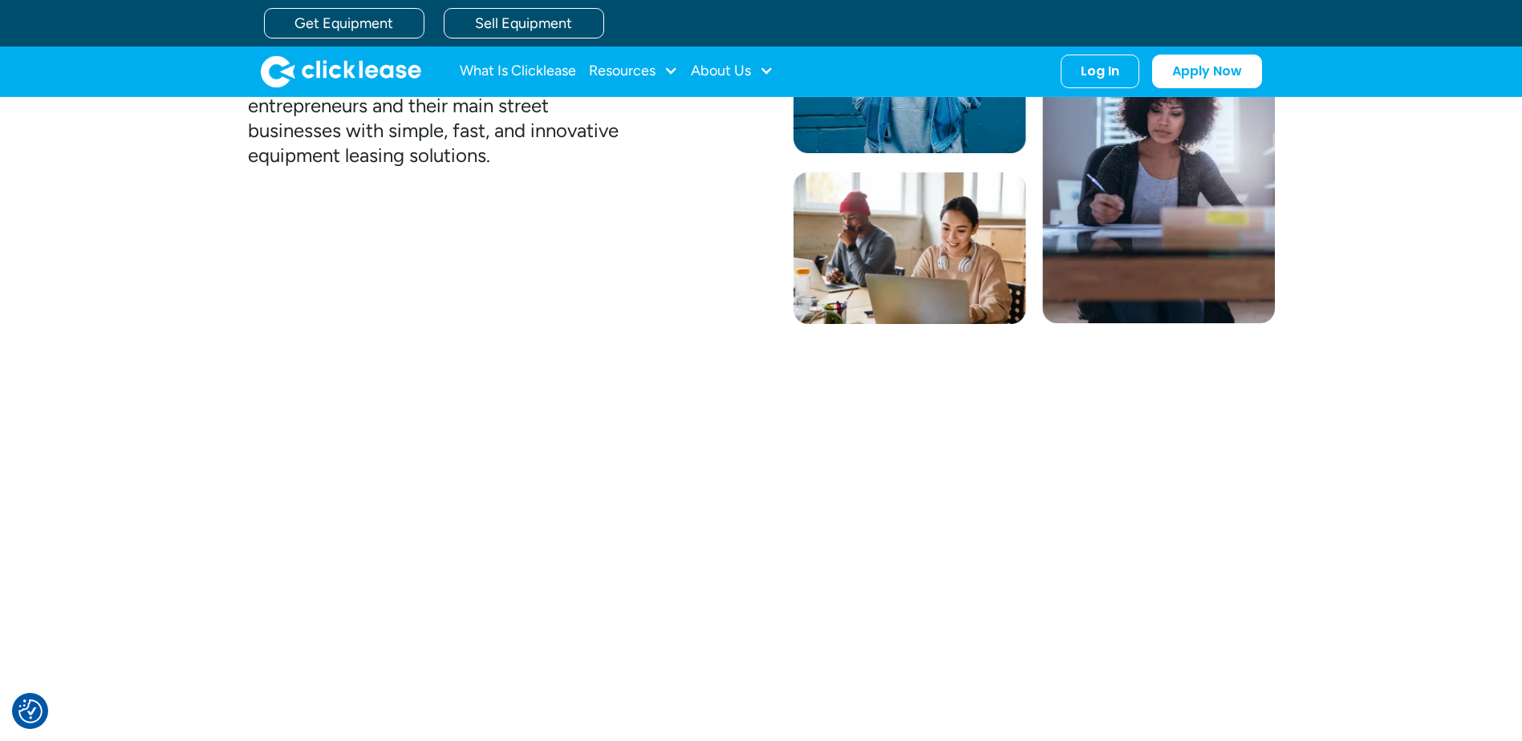
scroll to position [320, 0]
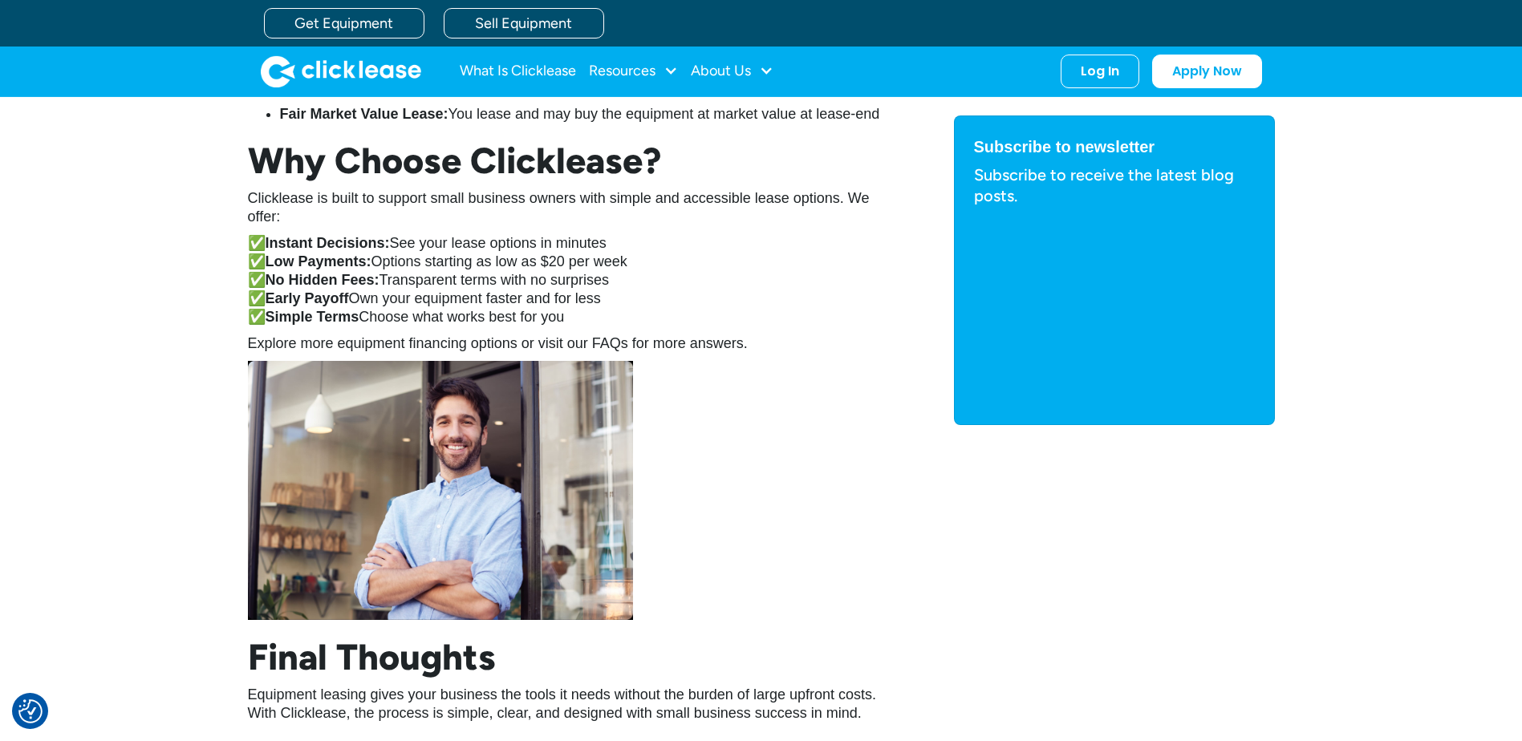
scroll to position [2166, 0]
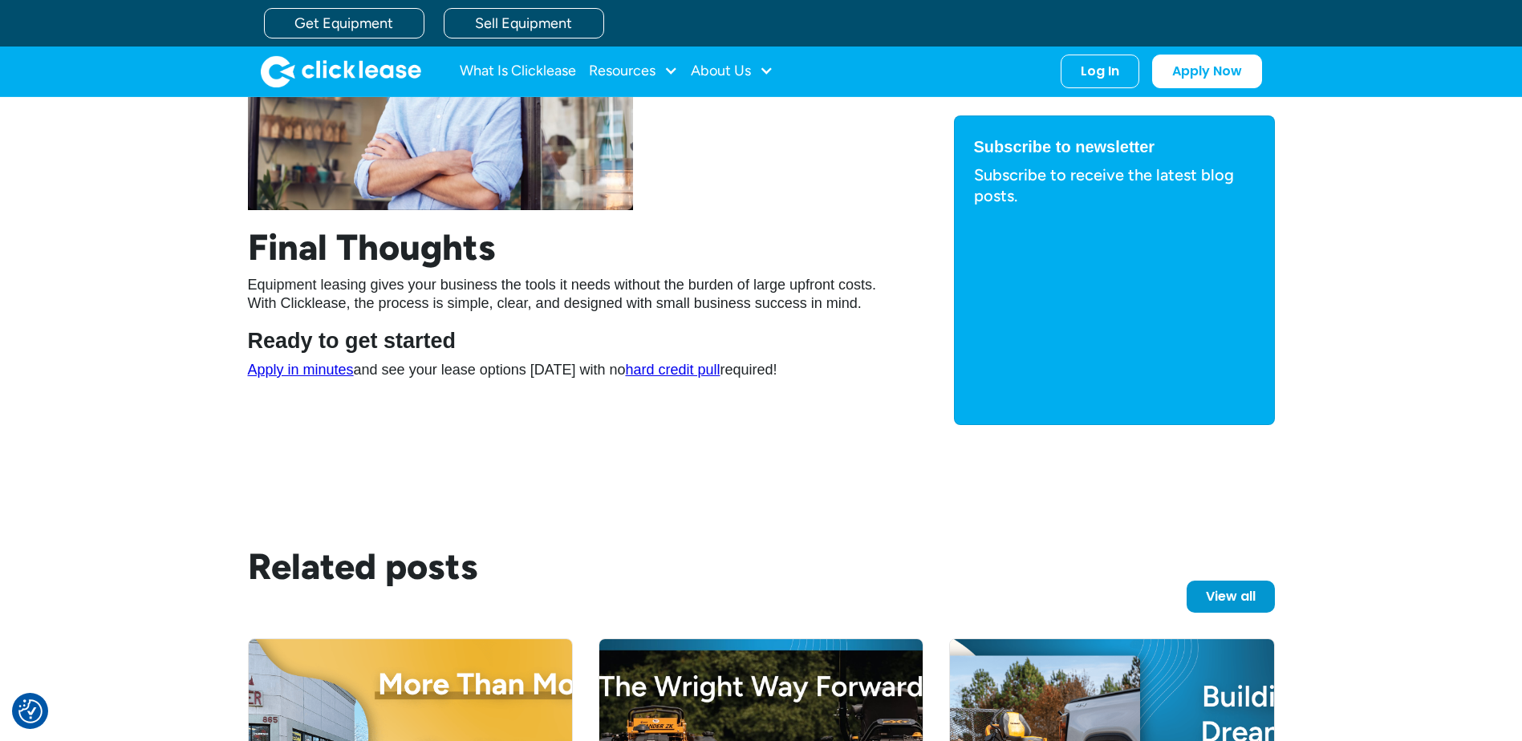
scroll to position [1244, 0]
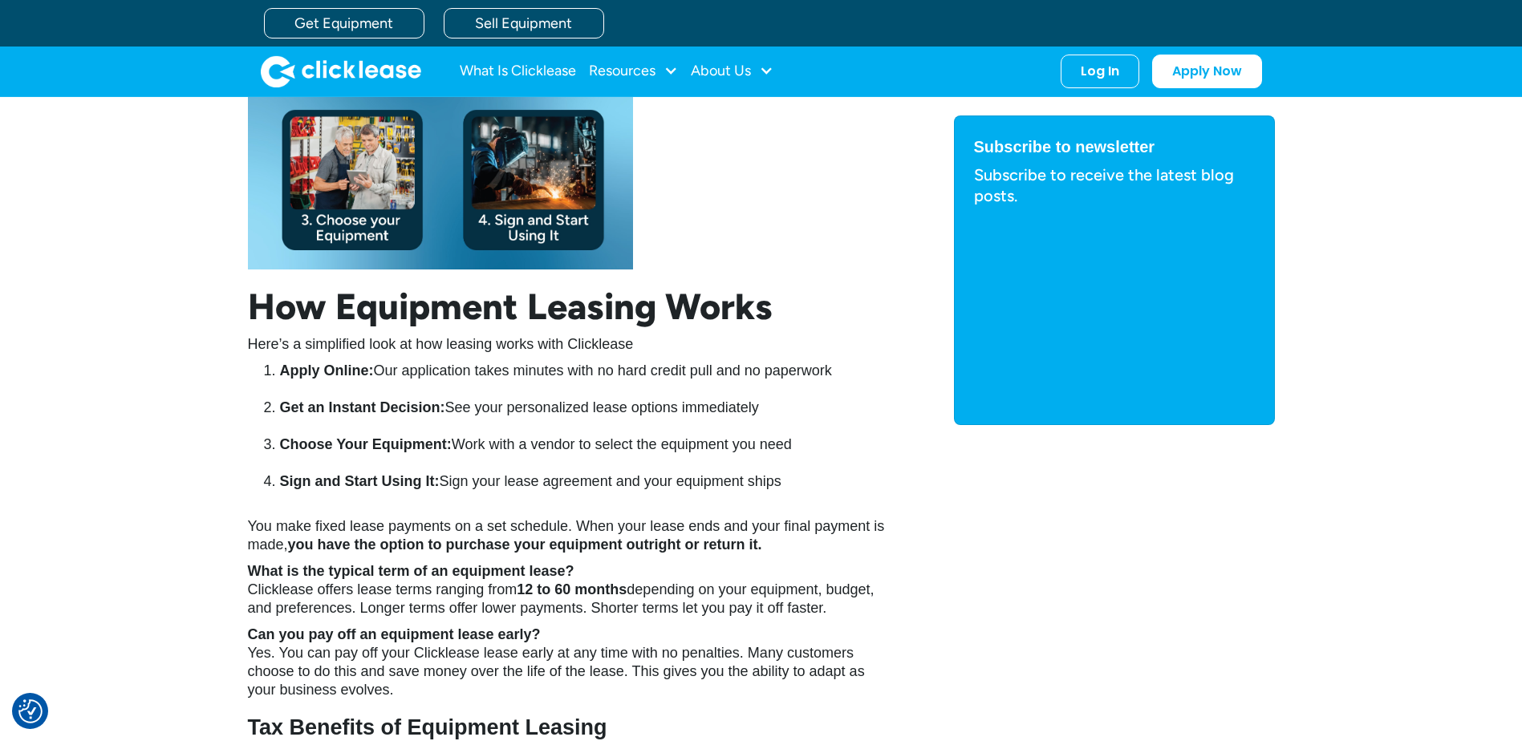
click at [359, 499] on li "Sign and Start Using It: Sign your lease agreement and your equipment ships" at bounding box center [585, 491] width 610 height 37
